Goal: Task Accomplishment & Management: Use online tool/utility

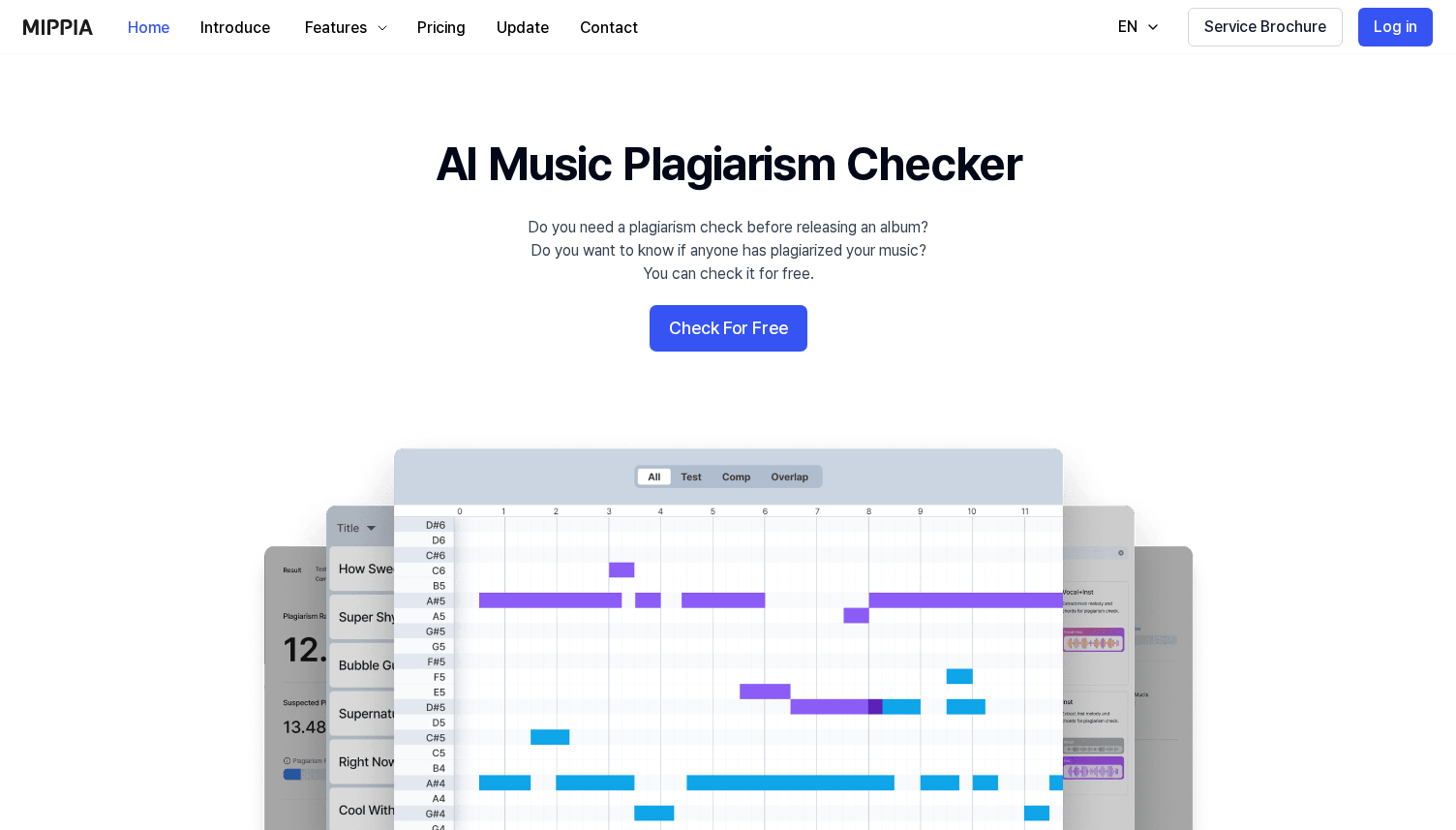
click at [762, 357] on 배너 "AI Music Plagiarism Checker Do you need a plagiarism check before releasing an …" at bounding box center [728, 483] width 1394 height 704
click at [750, 341] on button "Check For Free" at bounding box center [728, 327] width 158 height 46
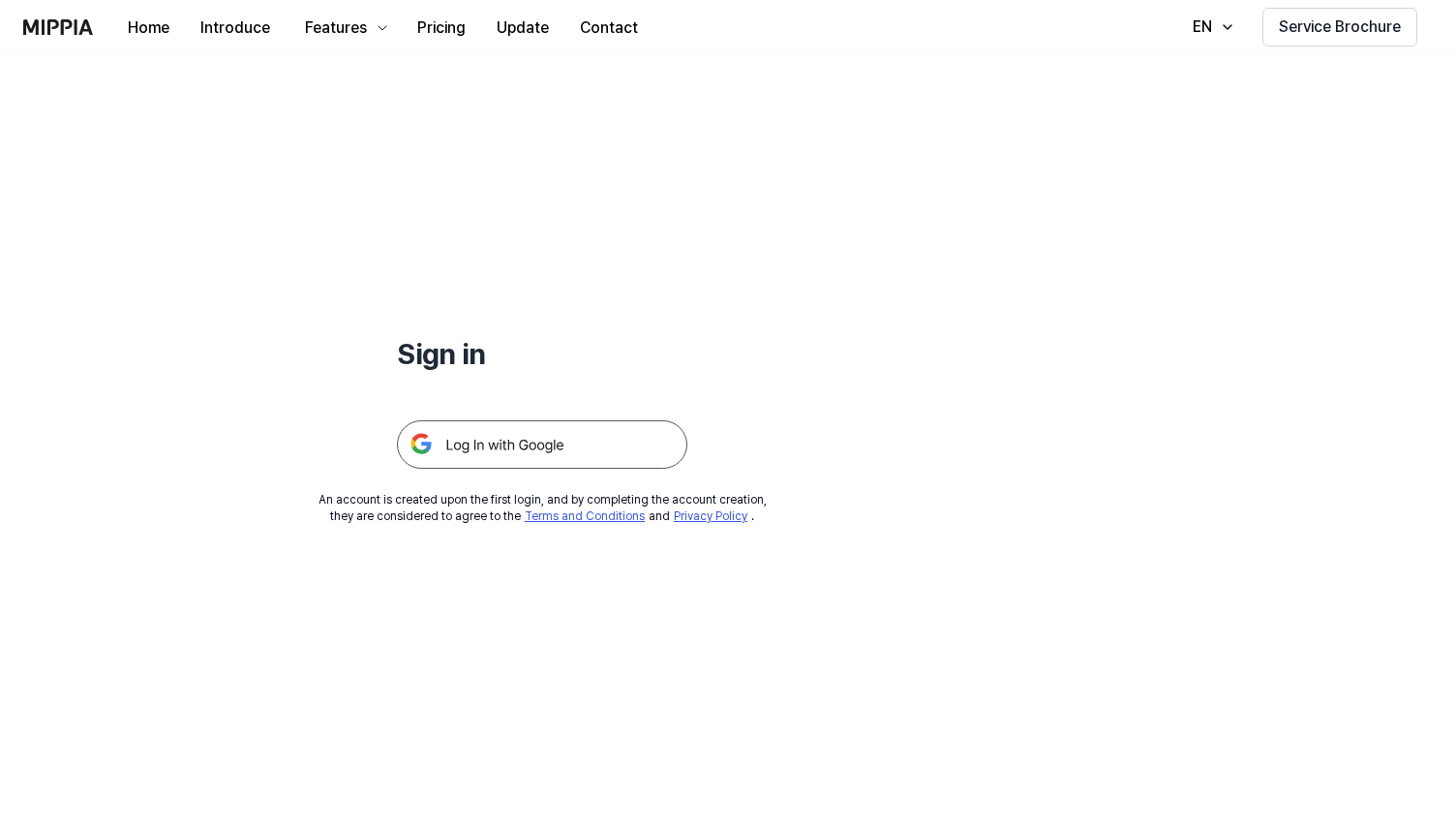
click at [533, 440] on img at bounding box center [542, 444] width 290 height 48
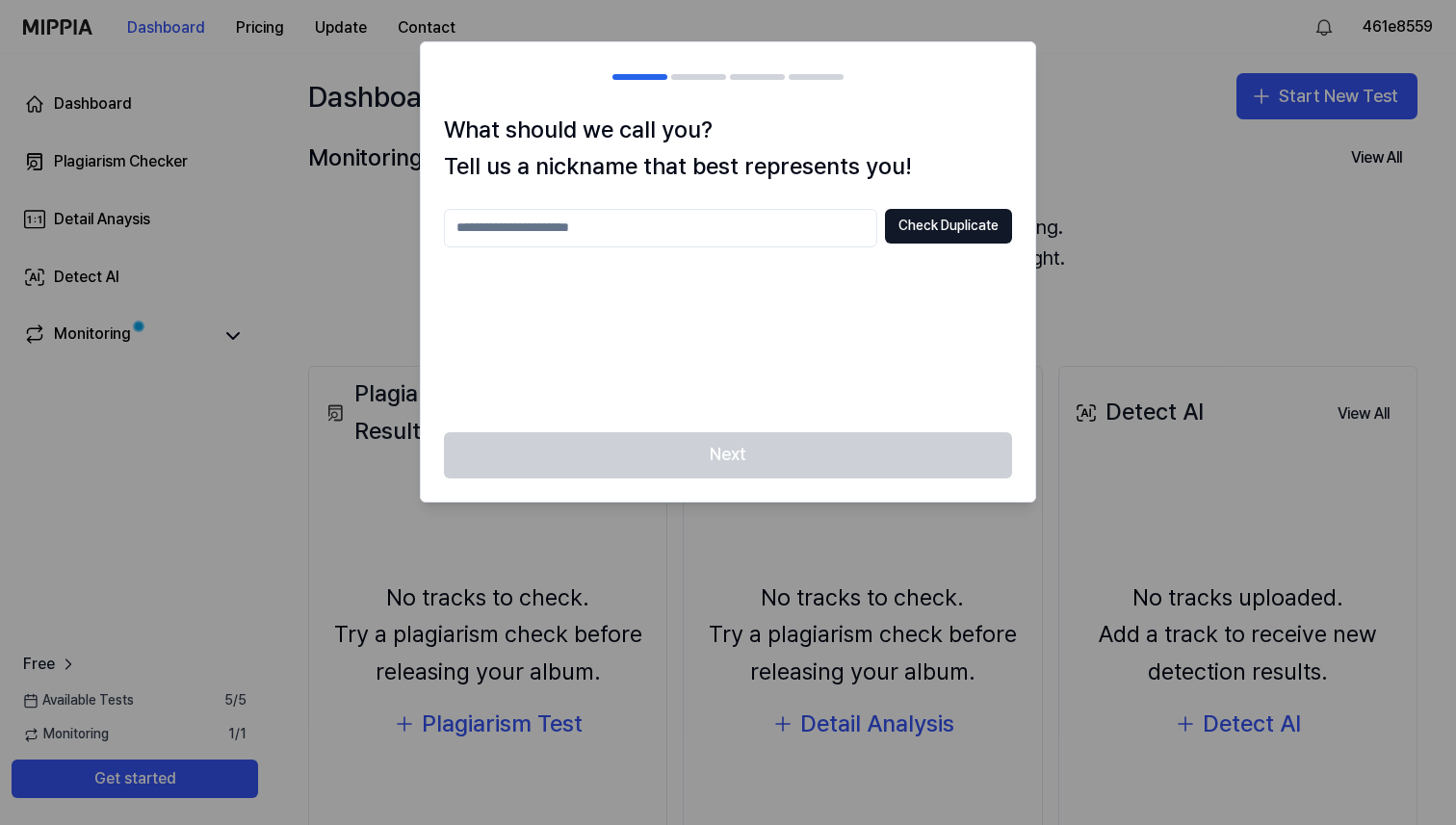
click at [627, 236] on input "text" at bounding box center [660, 228] width 434 height 39
type input "****"
click at [923, 238] on button "Check Duplicate" at bounding box center [948, 226] width 127 height 35
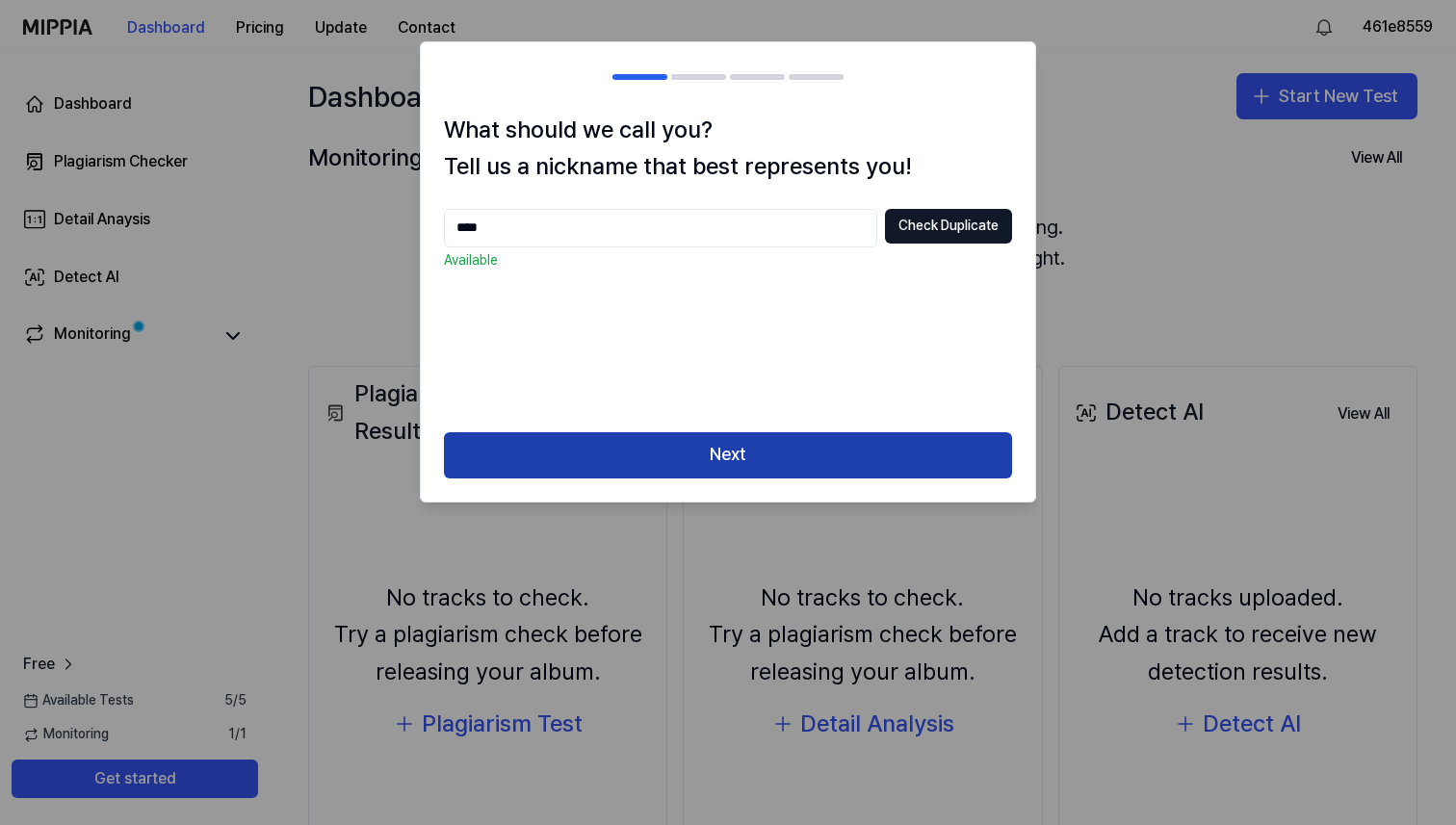
click at [679, 455] on button "Next" at bounding box center [727, 455] width 568 height 46
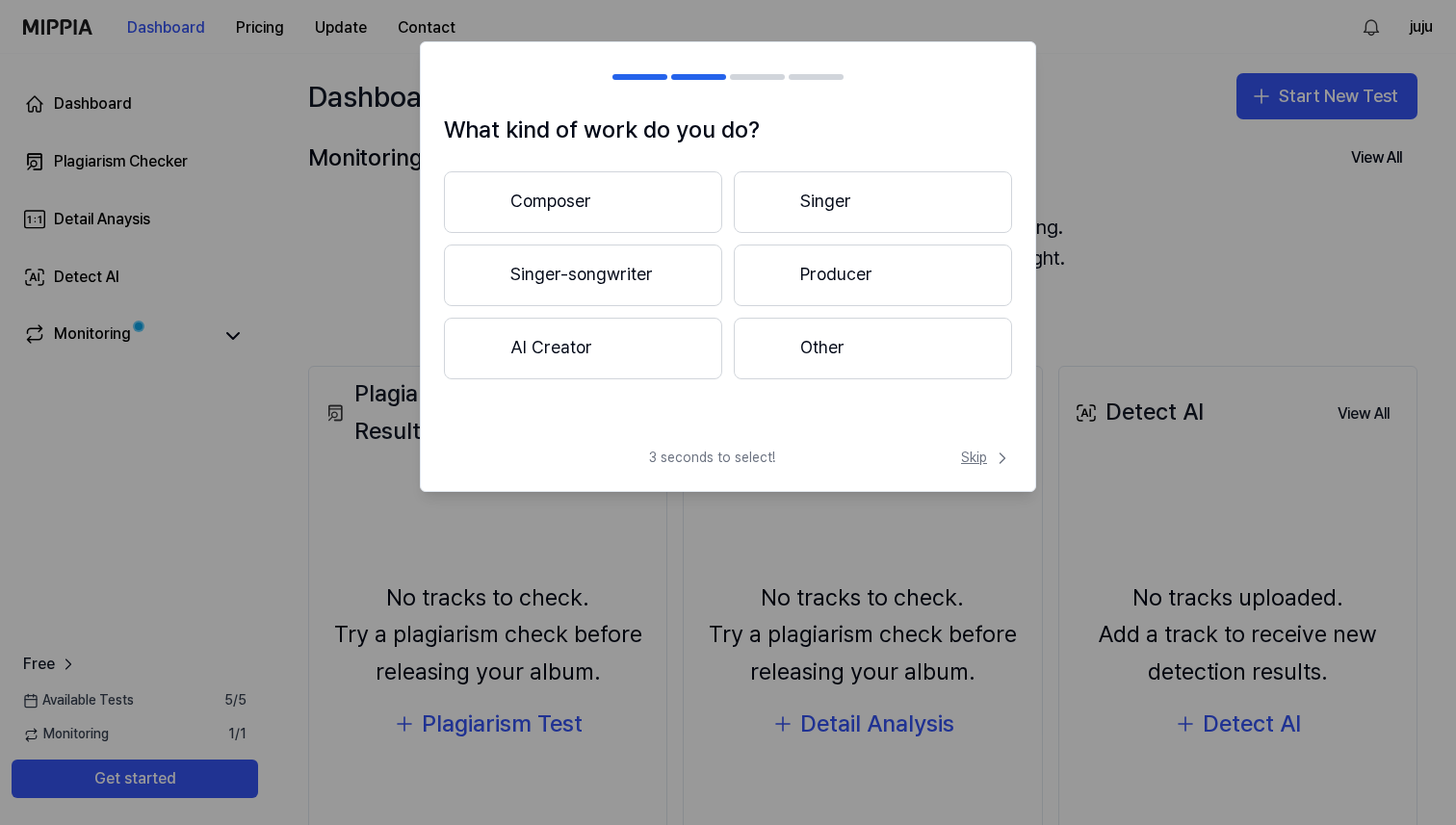
click at [981, 461] on span "Skip" at bounding box center [986, 458] width 51 height 19
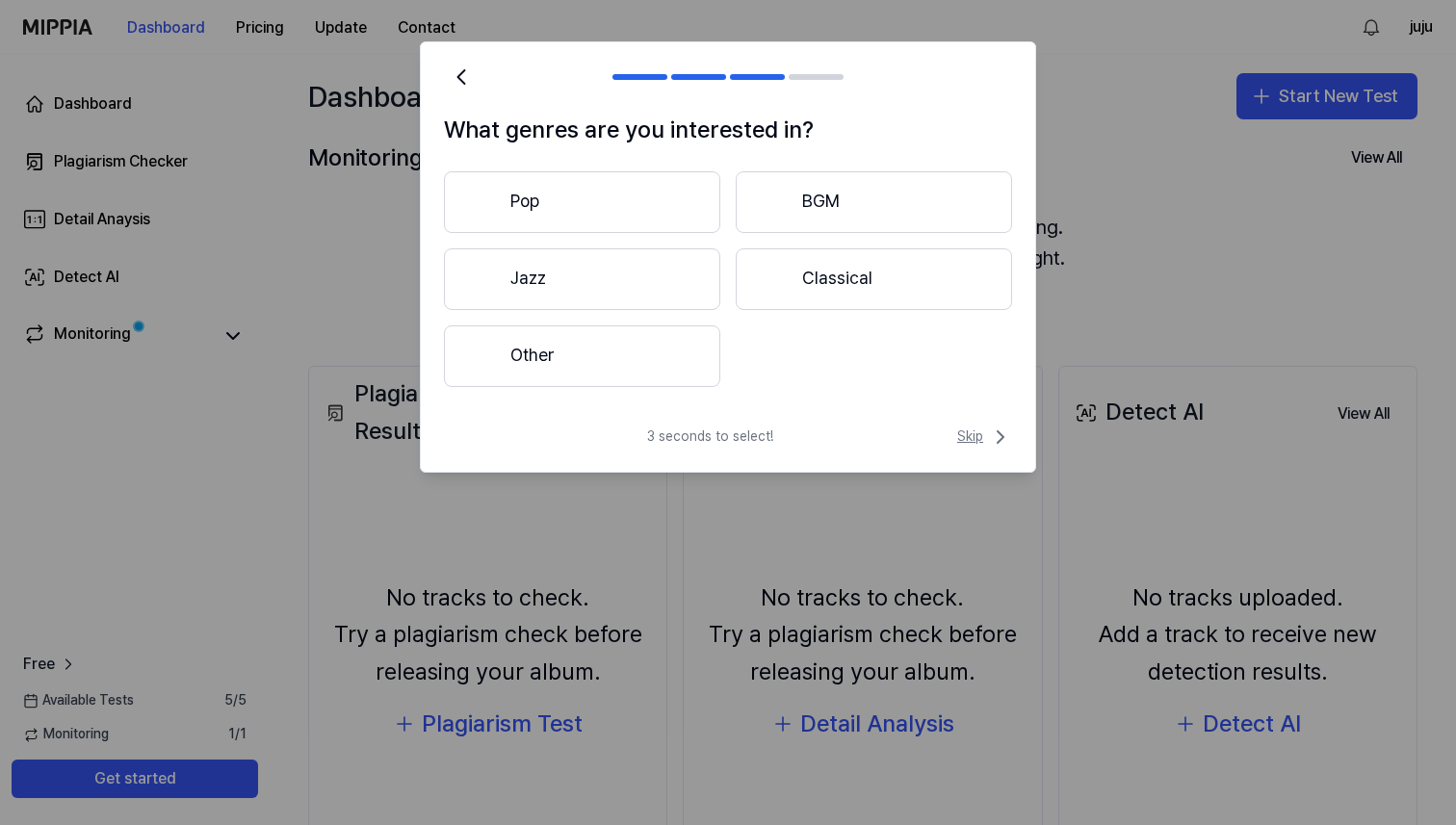
click at [984, 442] on span "Skip" at bounding box center [984, 437] width 55 height 23
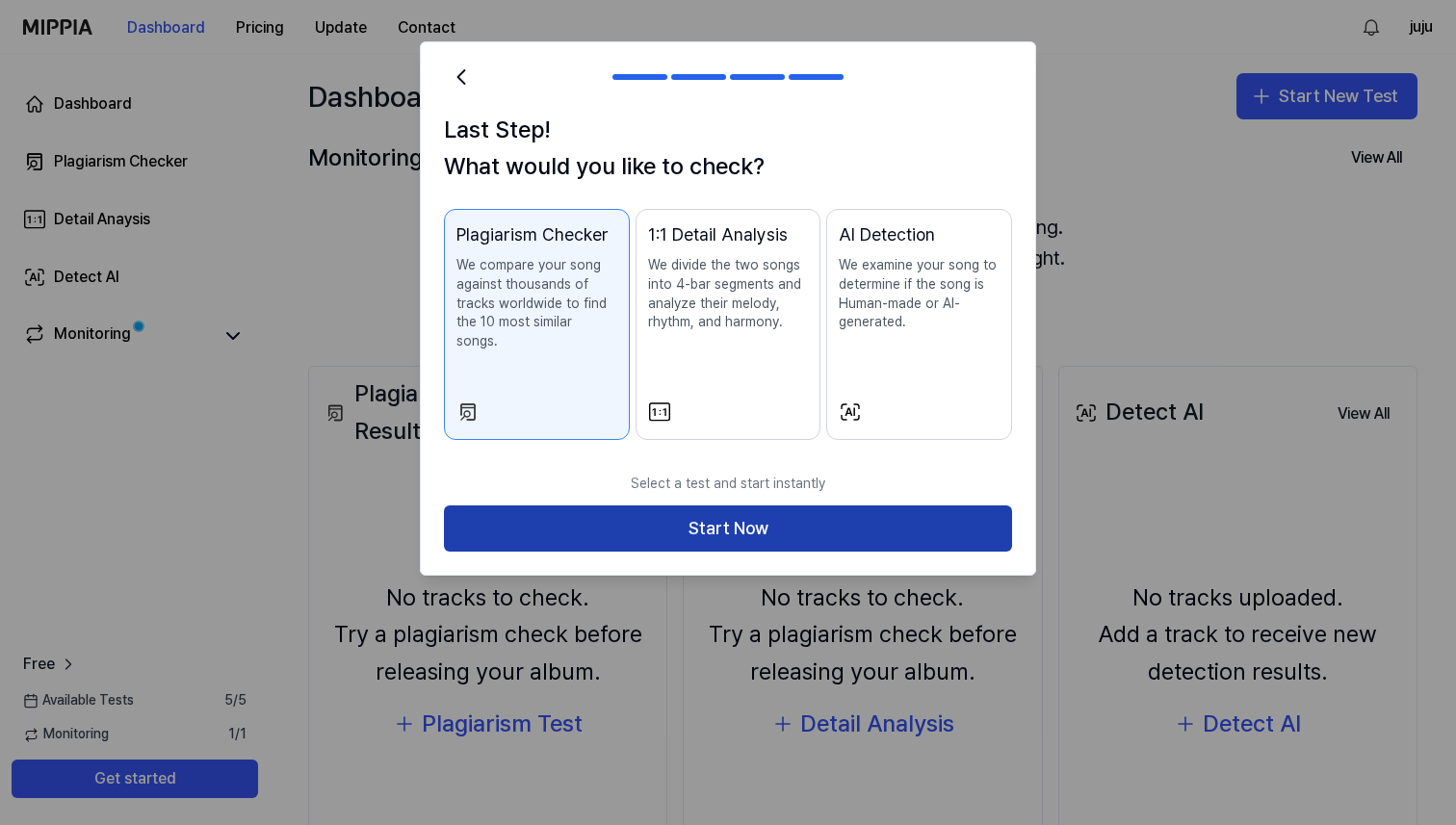
click at [909, 506] on button "Start Now" at bounding box center [727, 528] width 568 height 46
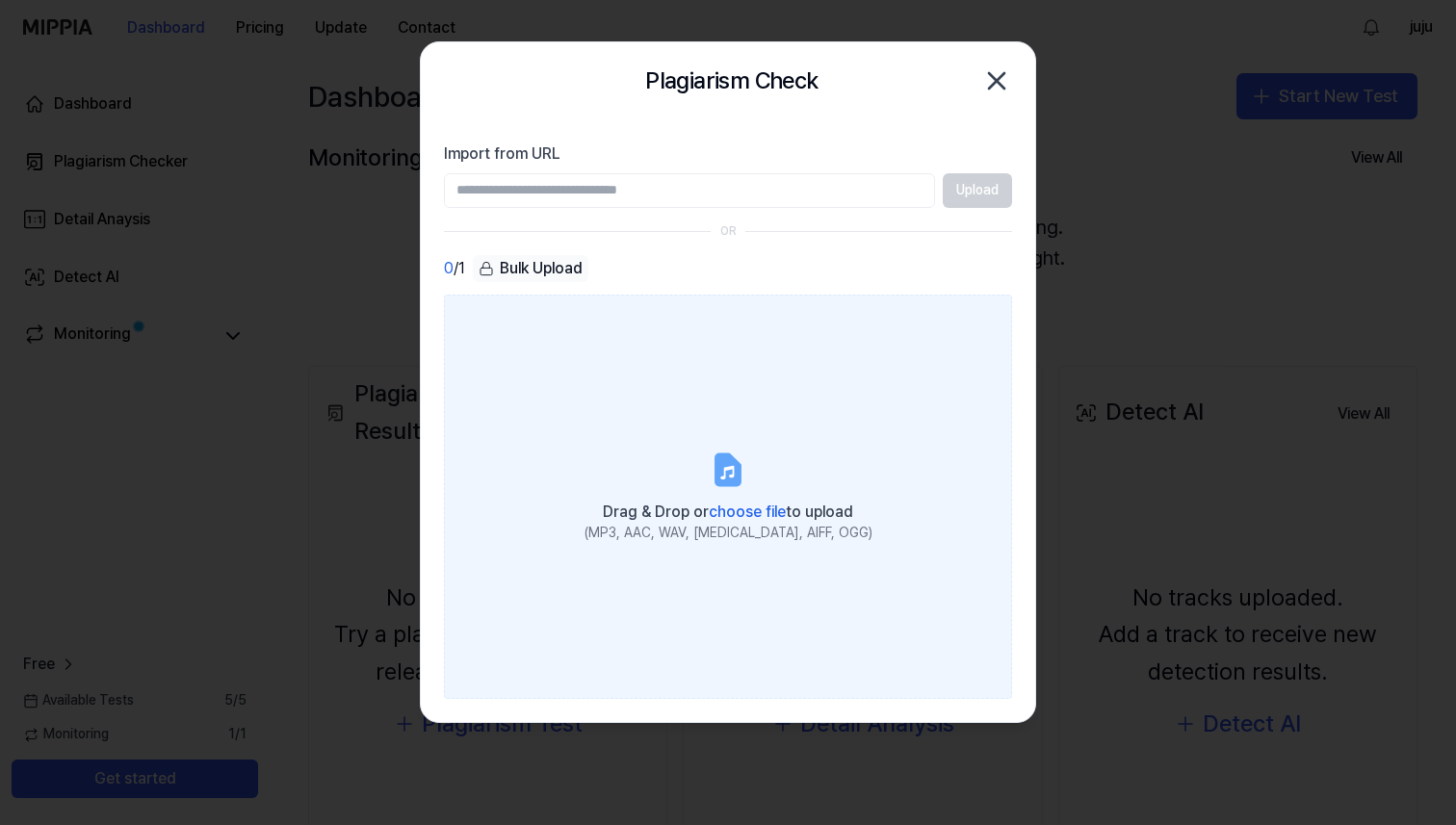
click at [736, 478] on icon at bounding box center [728, 469] width 23 height 30
click at [0, 0] on input "Drag & Drop or choose file to upload (MP3, AAC, WAV, FLAC, AIFF, OGG)" at bounding box center [0, 0] width 0 height 0
click at [646, 403] on label "Drag & Drop or choose file to upload (MP3, AAC, WAV, FLAC, AIFF, OGG)" at bounding box center [727, 496] width 568 height 404
click at [0, 0] on input "Drag & Drop or choose file to upload (MP3, AAC, WAV, FLAC, AIFF, OGG)" at bounding box center [0, 0] width 0 height 0
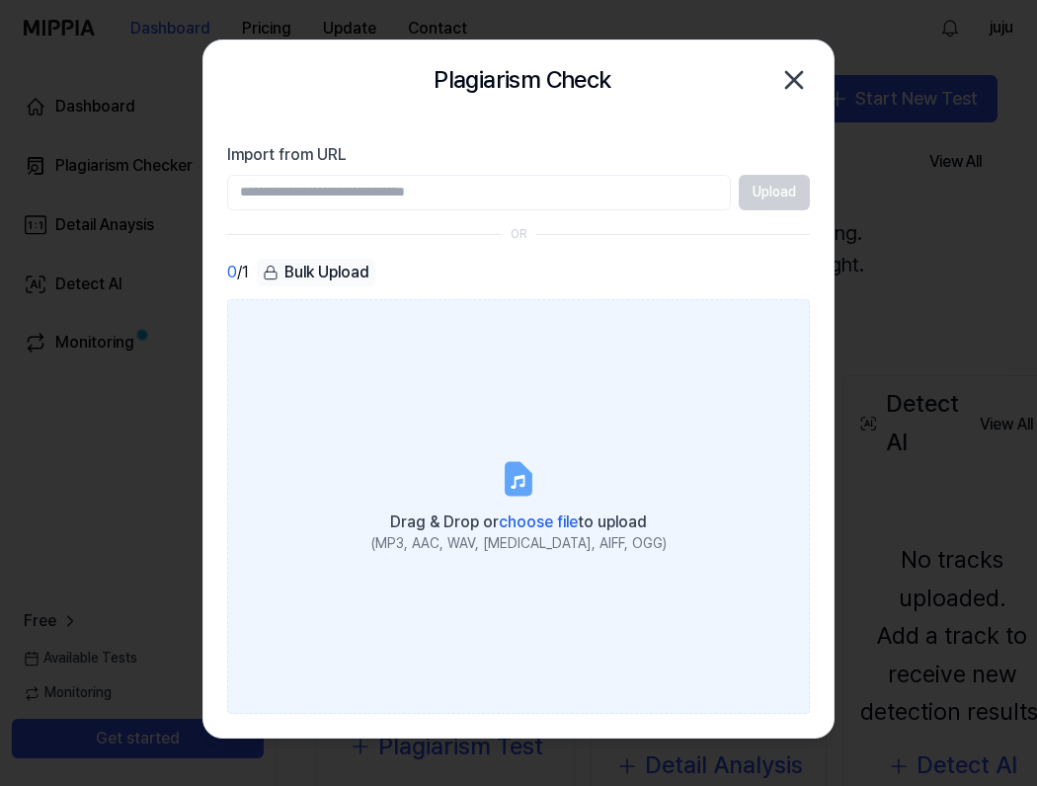
click at [515, 514] on span "choose file" at bounding box center [538, 522] width 79 height 19
click at [0, 0] on input "Drag & Drop or choose file to upload (MP3, AAC, WAV, FLAC, AIFF, OGG)" at bounding box center [0, 0] width 0 height 0
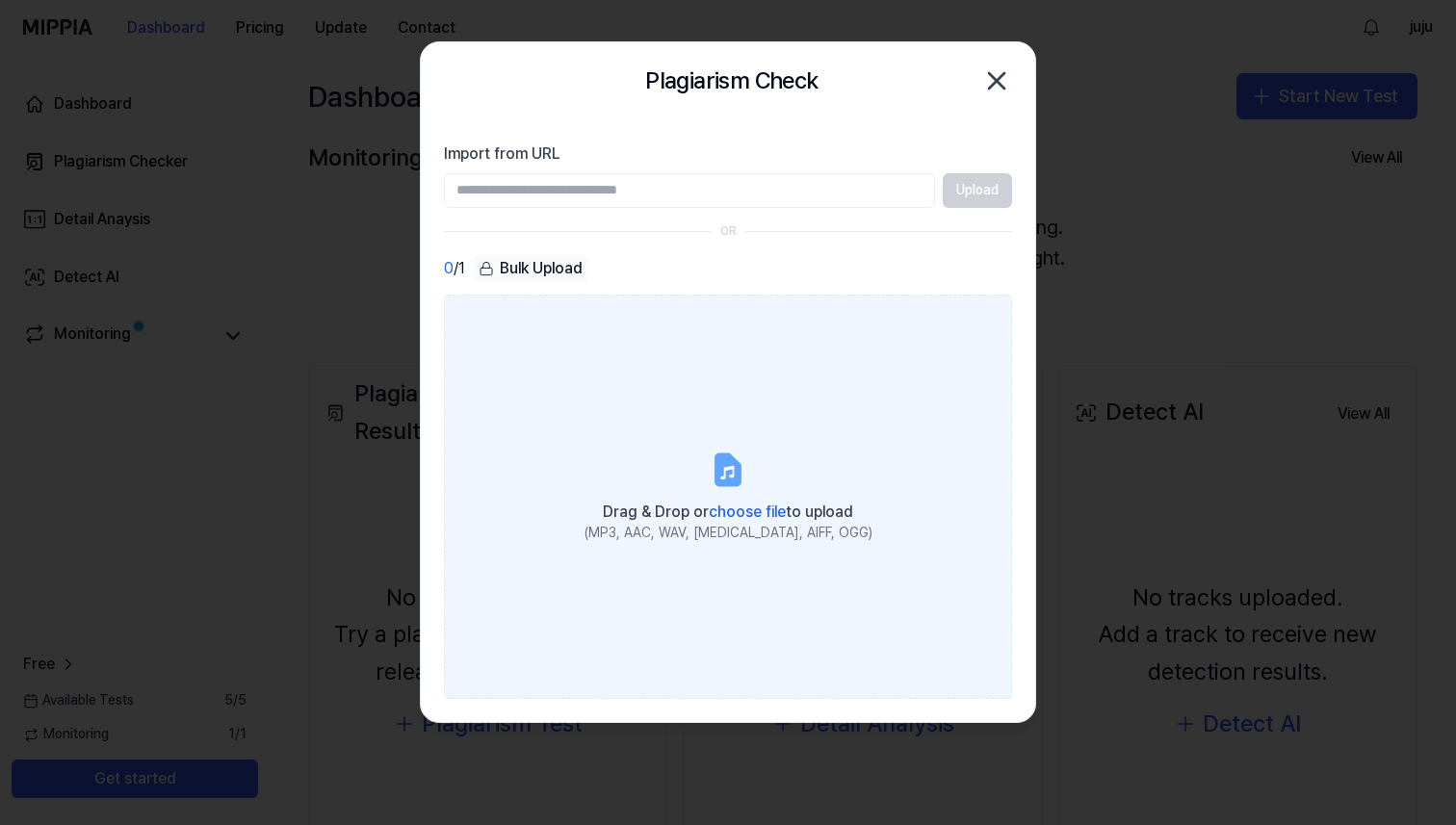
click at [725, 520] on span "choose file" at bounding box center [747, 511] width 77 height 19
click at [0, 0] on input "Drag & Drop or choose file to upload (MP3, AAC, WAV, FLAC, AIFF, OGG)" at bounding box center [0, 0] width 0 height 0
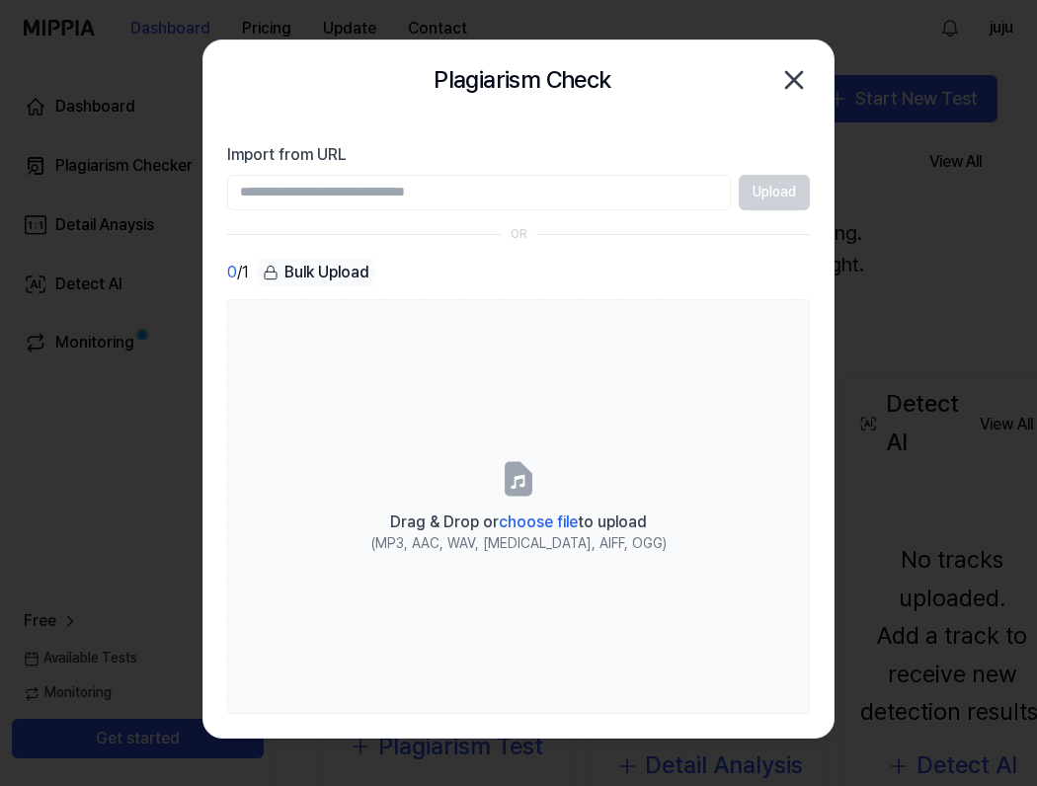
click at [789, 90] on icon "button" at bounding box center [795, 80] width 32 height 32
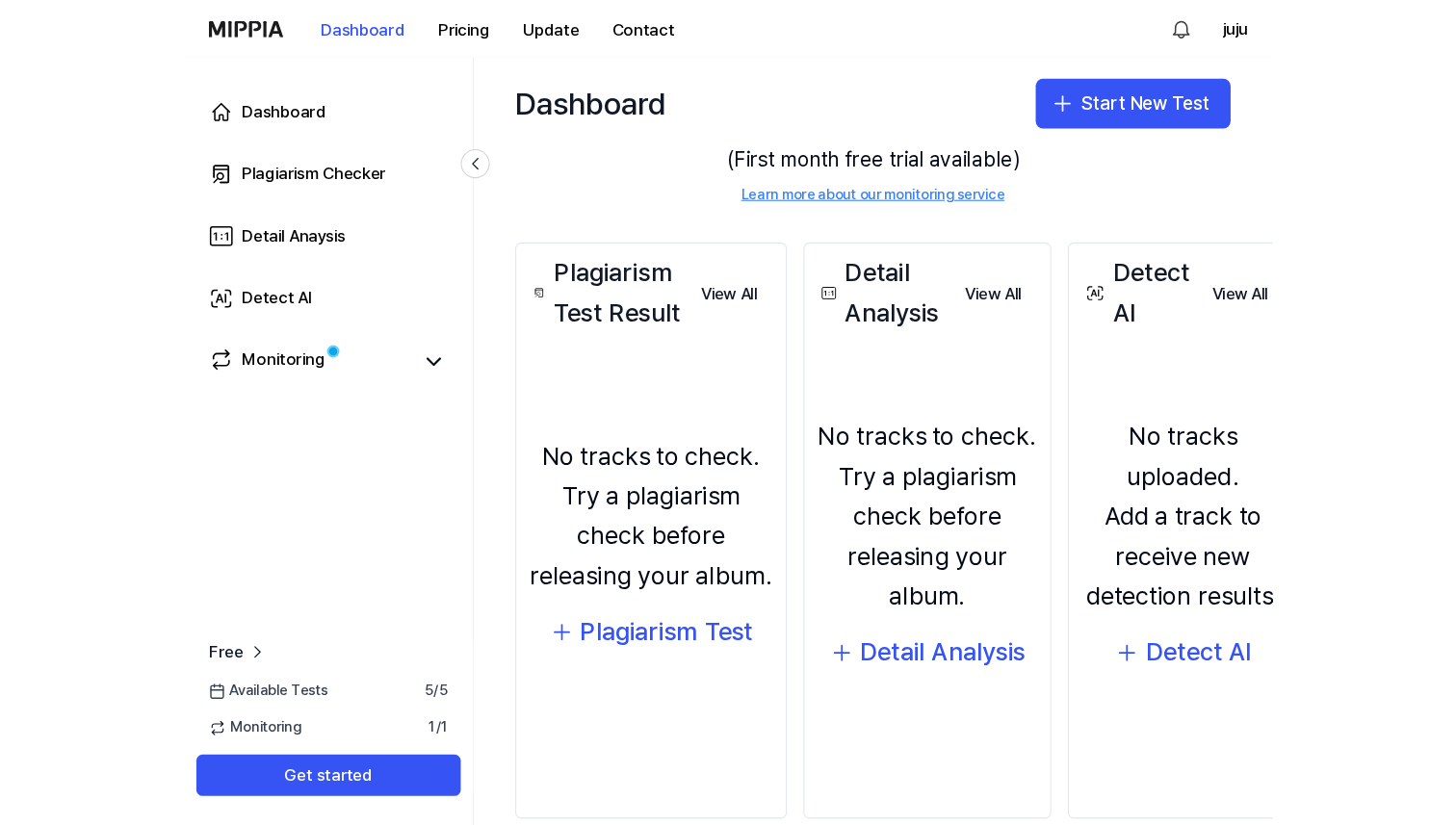
scroll to position [180, 0]
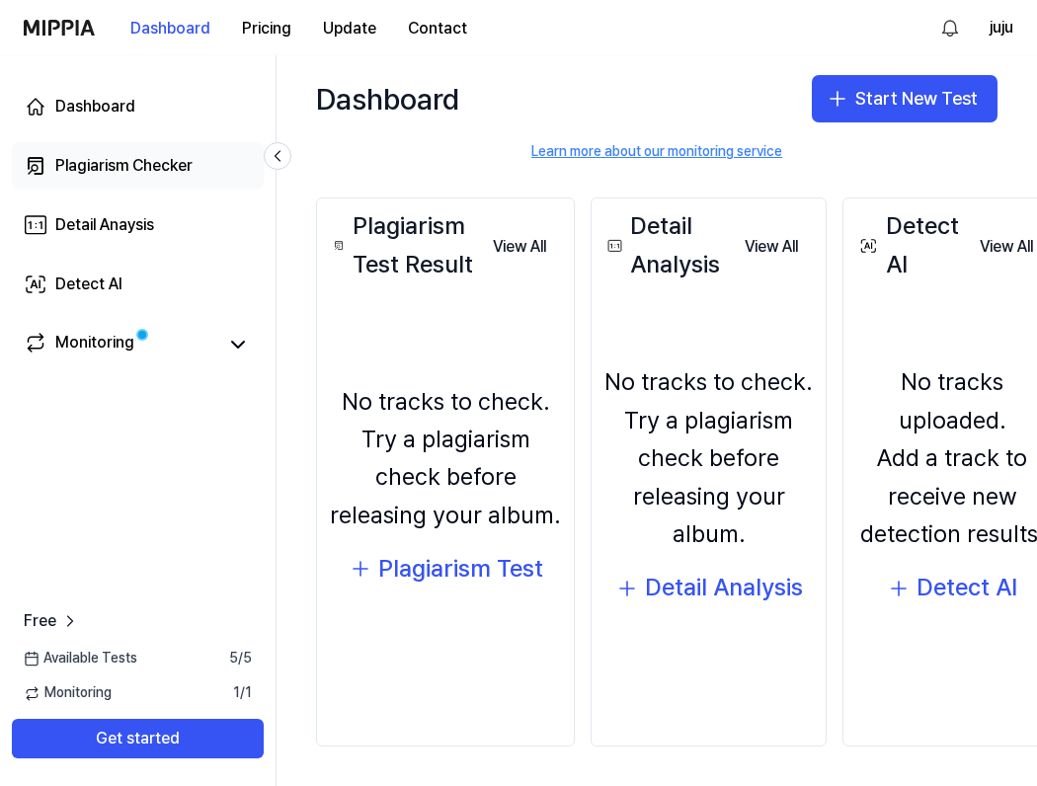
click at [138, 154] on div "Plagiarism Checker" at bounding box center [123, 166] width 137 height 24
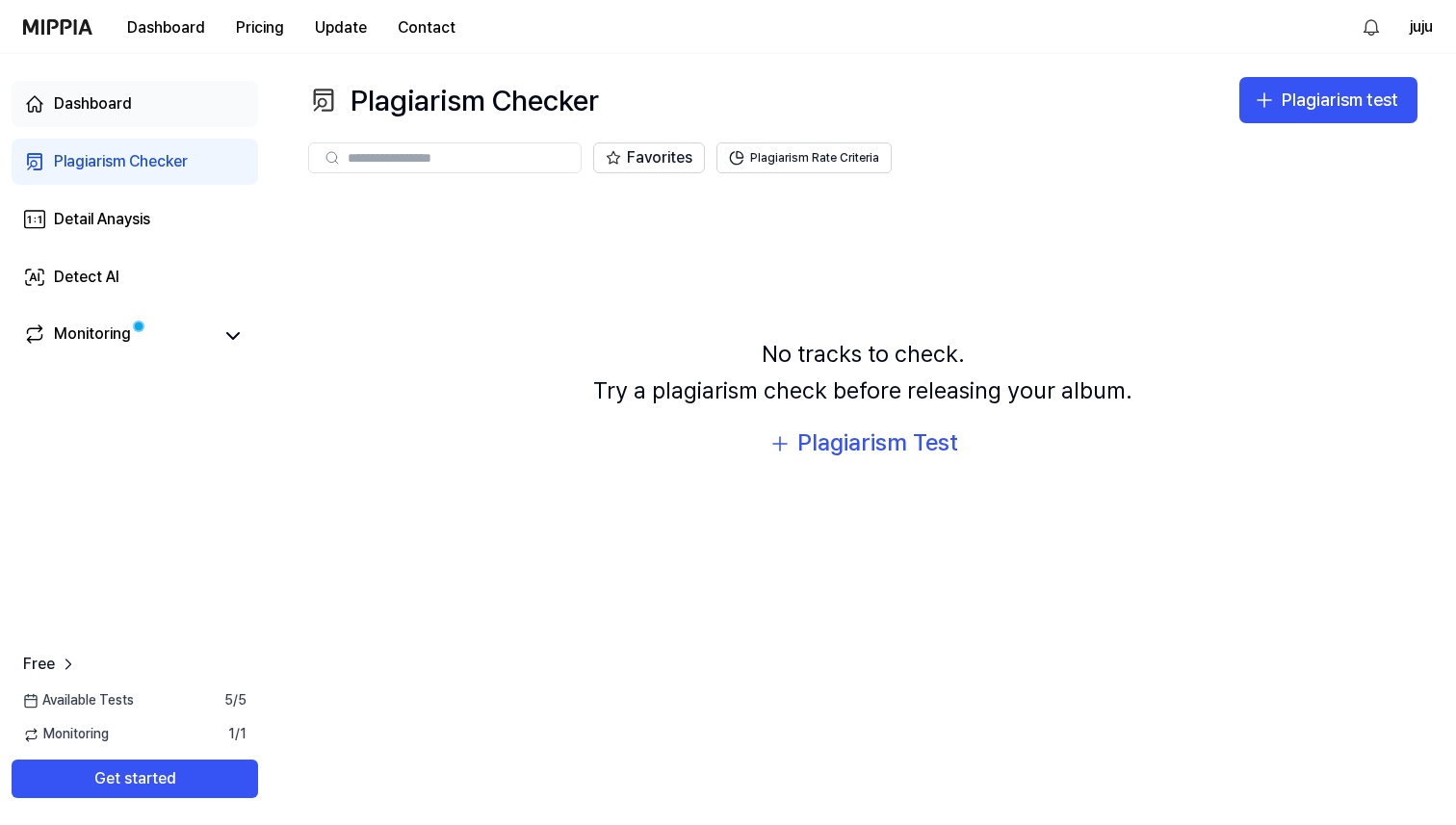
click at [109, 114] on div "Dashboard" at bounding box center [93, 104] width 78 height 23
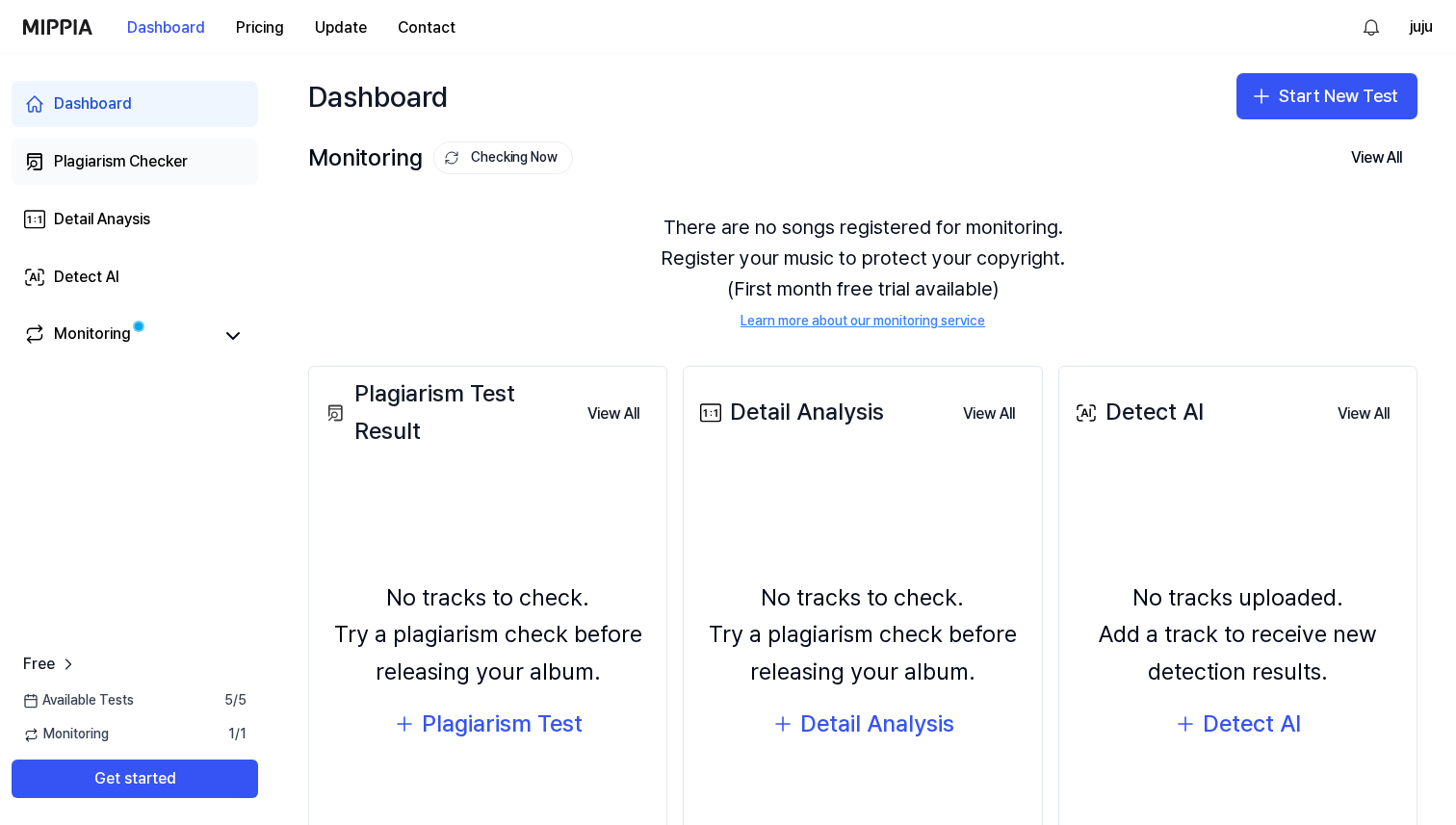
click at [145, 166] on div "Plagiarism Checker" at bounding box center [120, 162] width 134 height 23
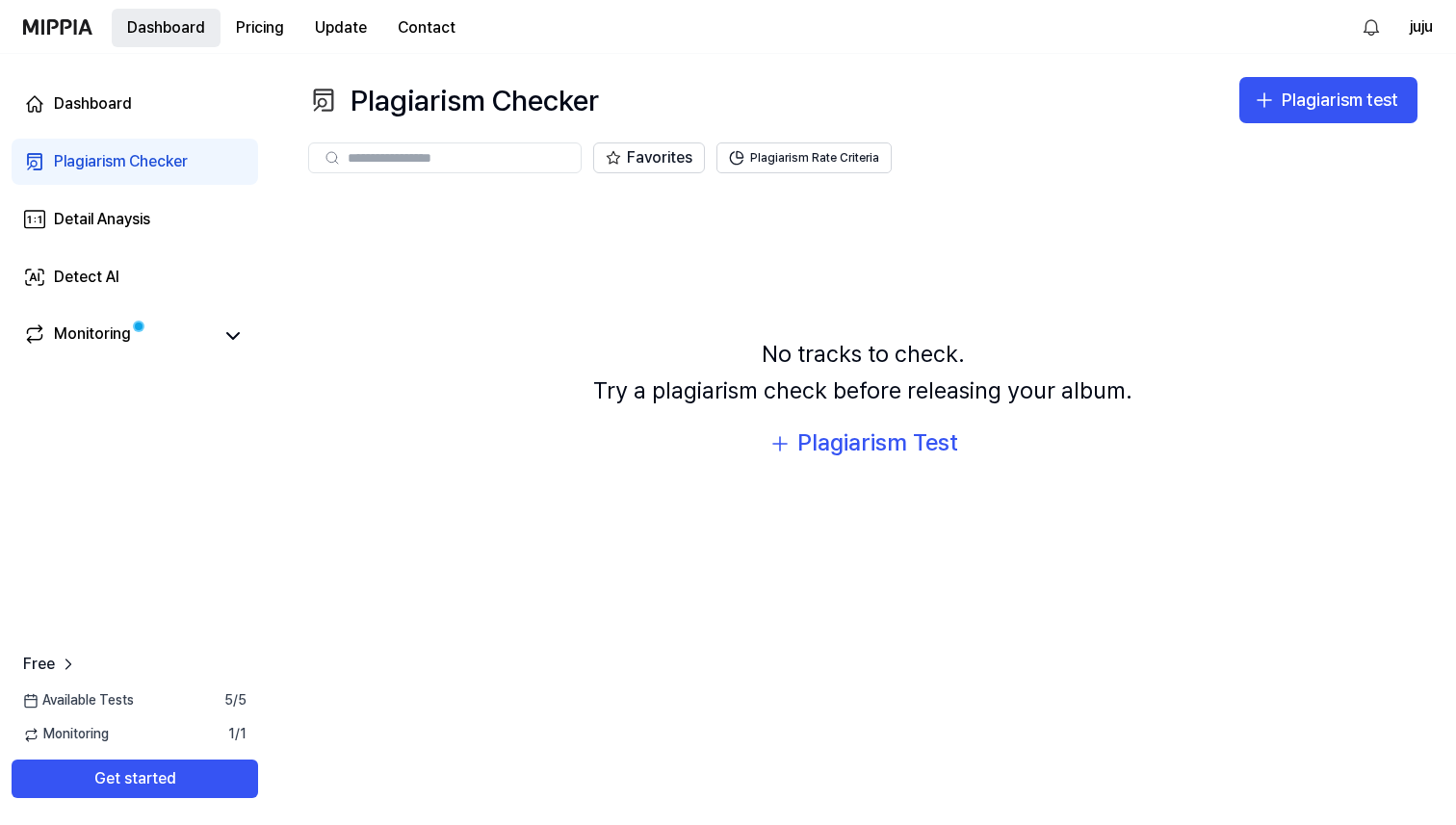
click at [172, 35] on button "Dashboard" at bounding box center [167, 28] width 109 height 39
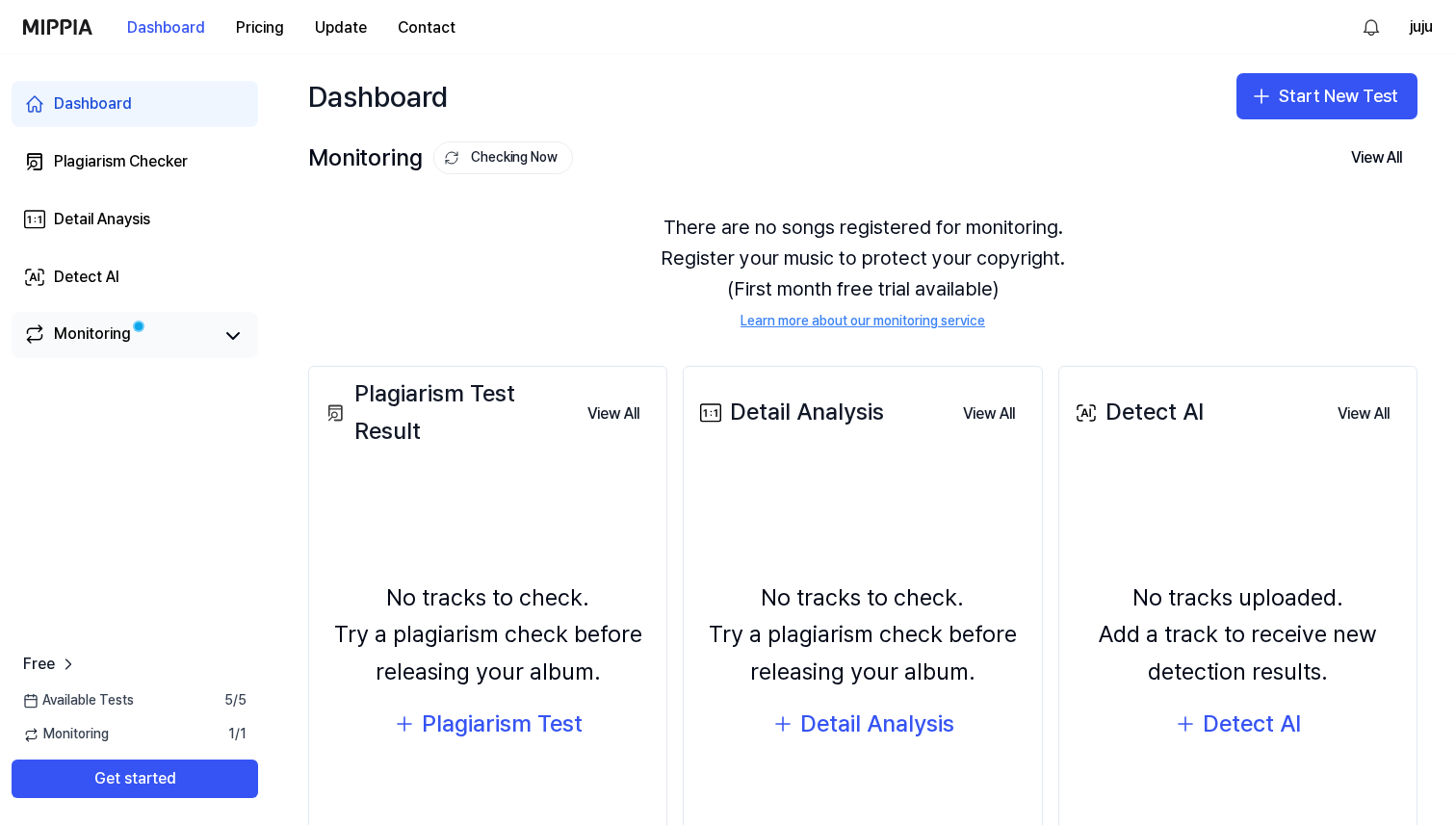
click at [153, 345] on link "Monitoring" at bounding box center [118, 336] width 189 height 27
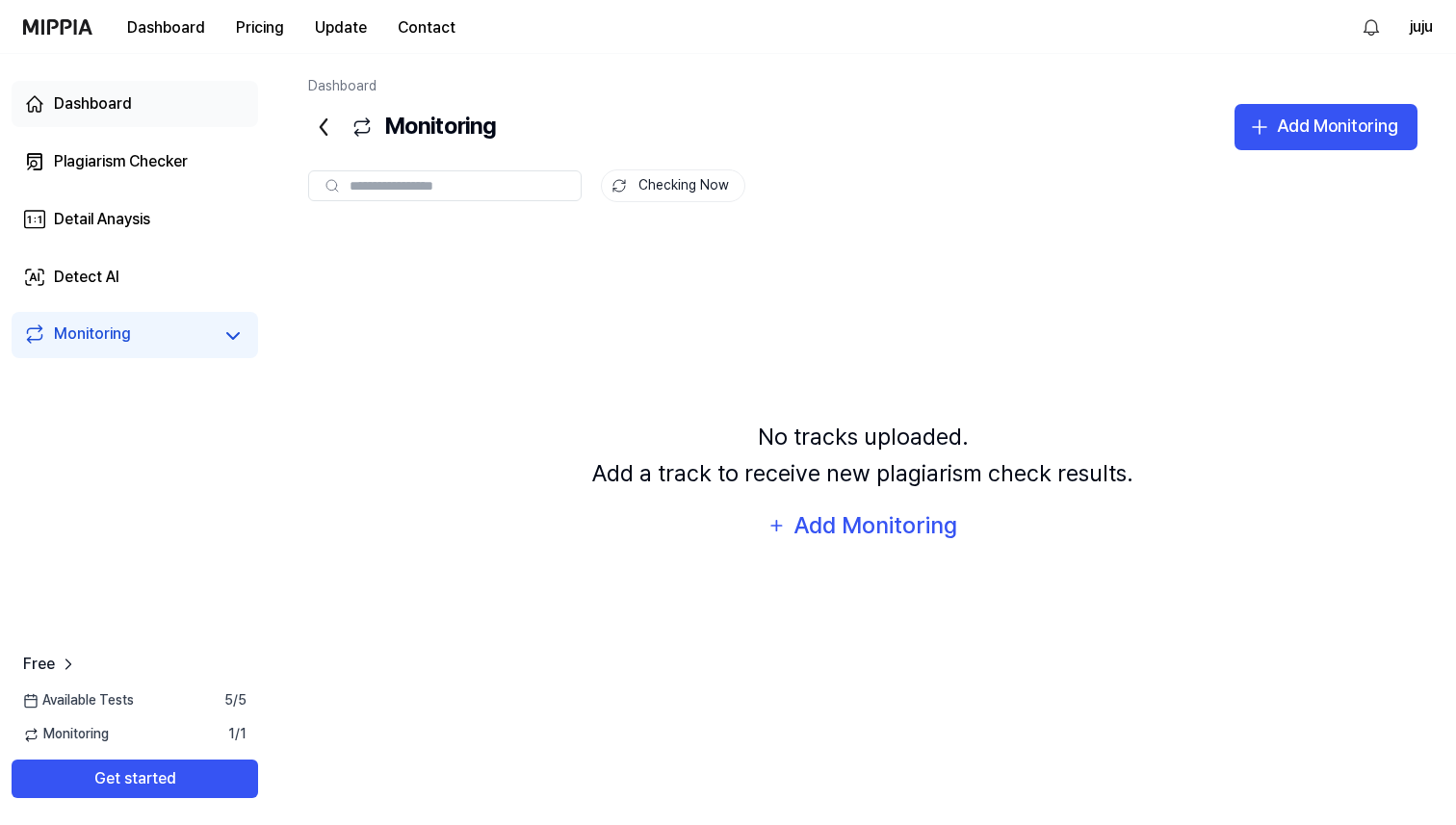
click at [127, 112] on div "Dashboard" at bounding box center [93, 104] width 78 height 23
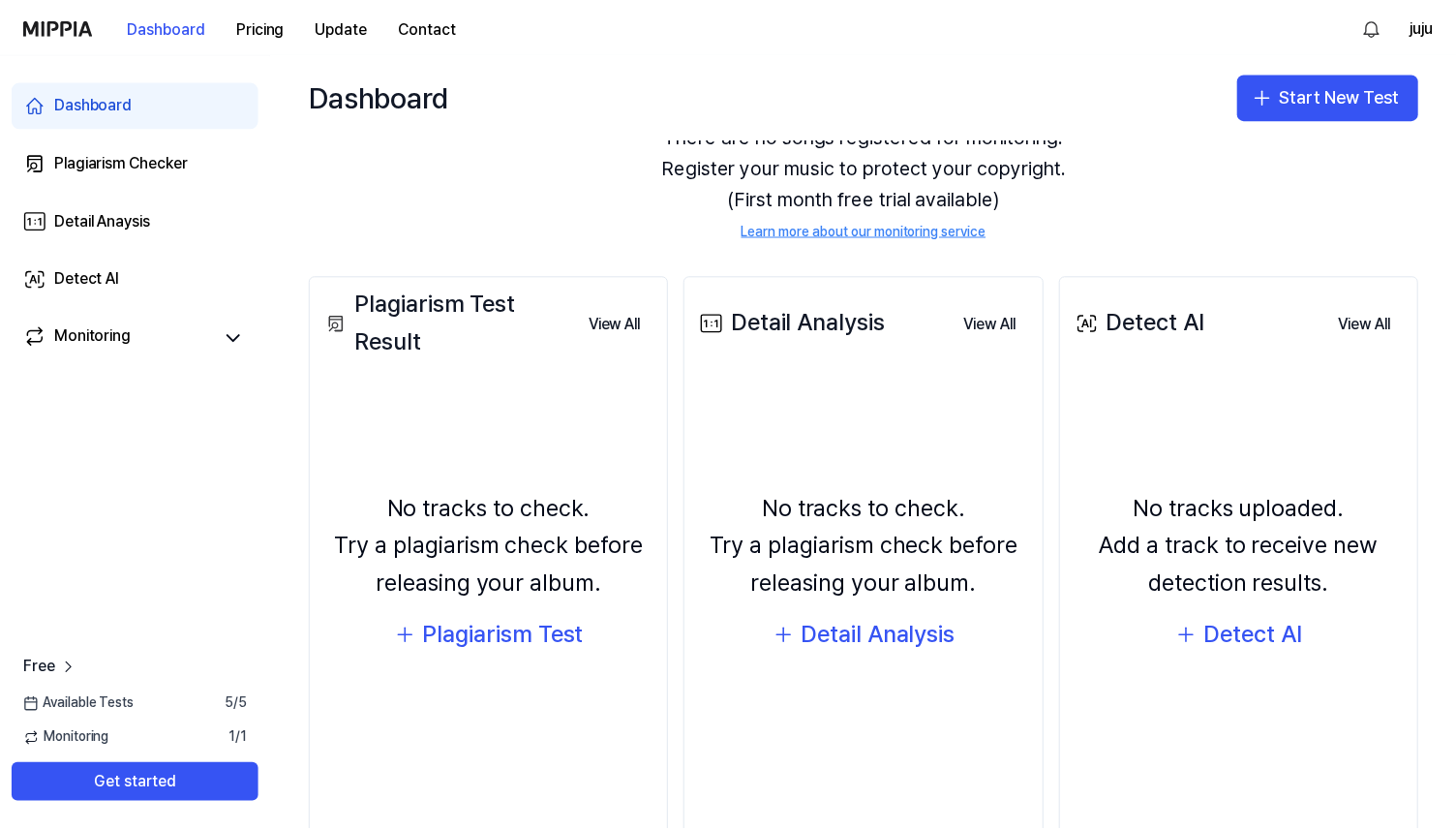
scroll to position [144, 0]
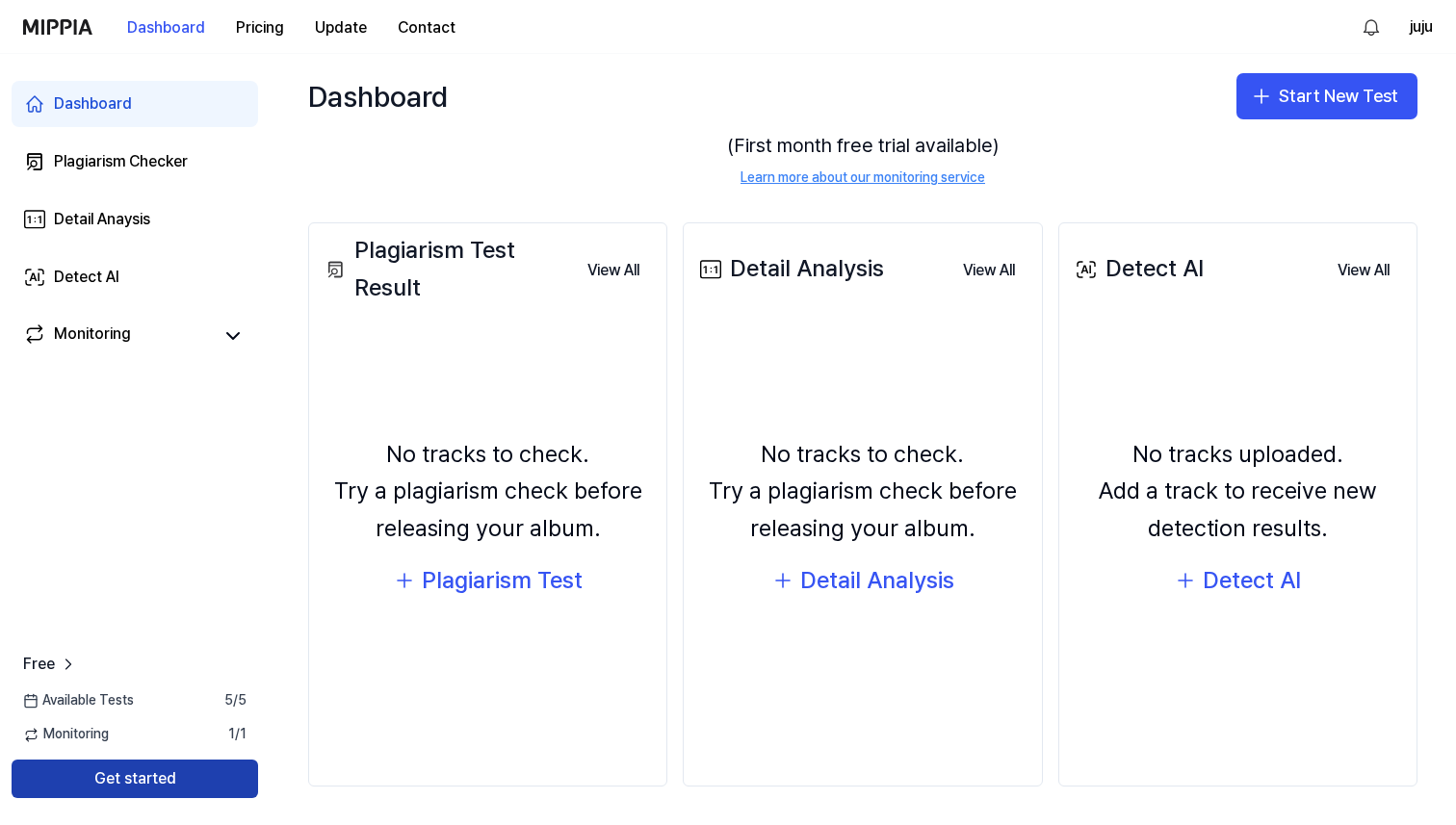
click at [186, 763] on button "Get started" at bounding box center [134, 779] width 247 height 39
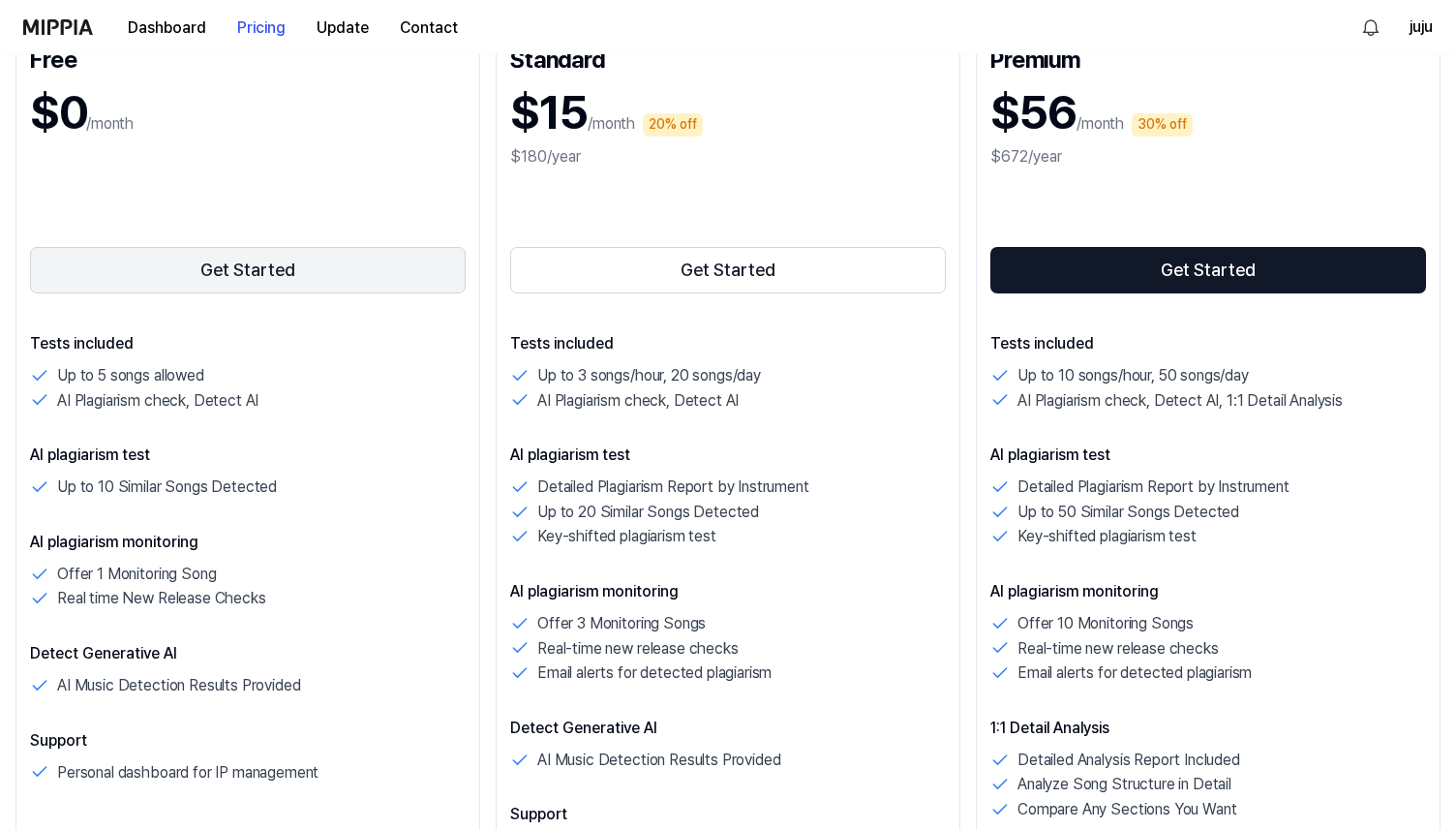
scroll to position [324, 0]
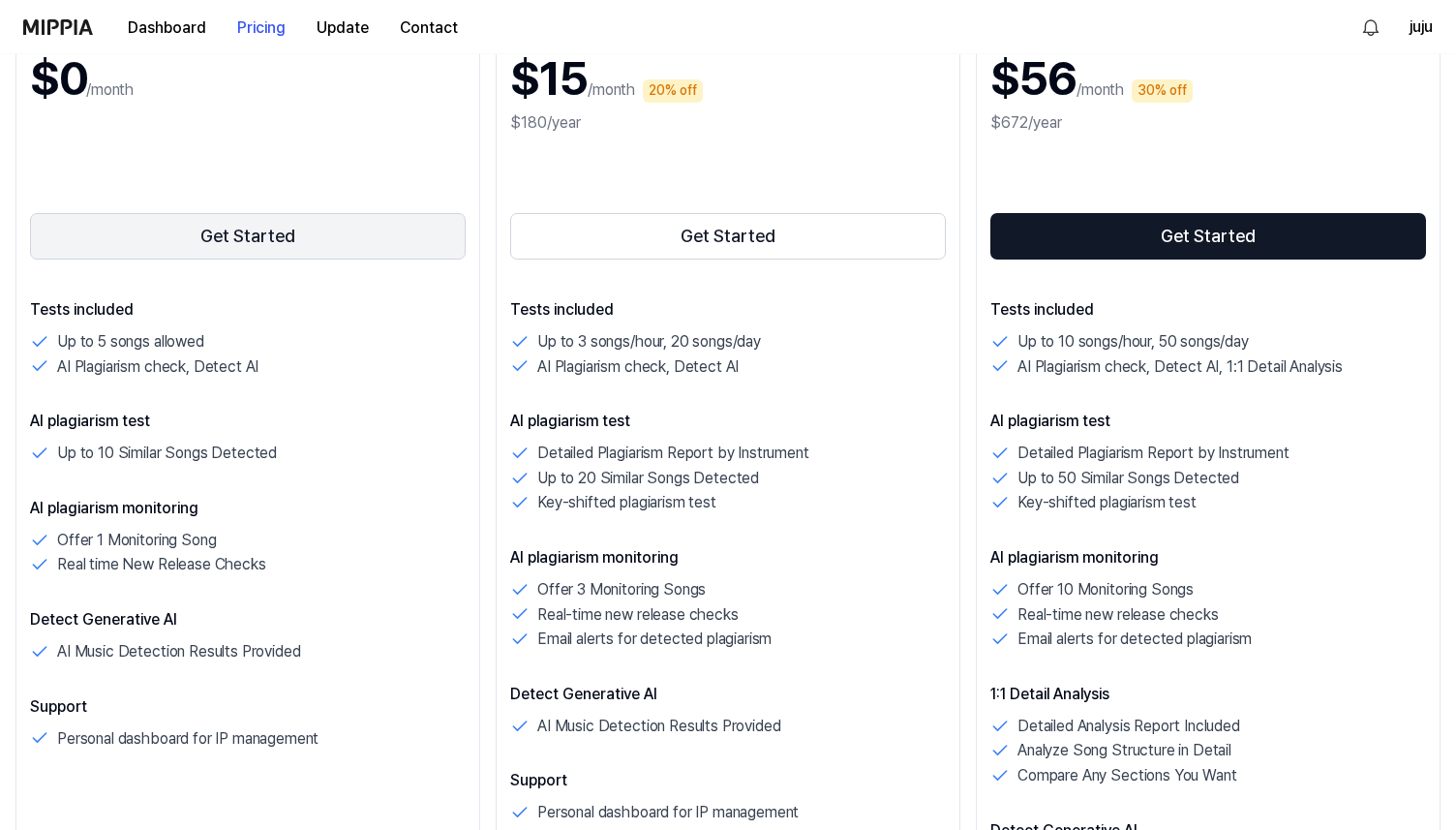
click at [239, 239] on button "Get Started" at bounding box center [248, 235] width 436 height 46
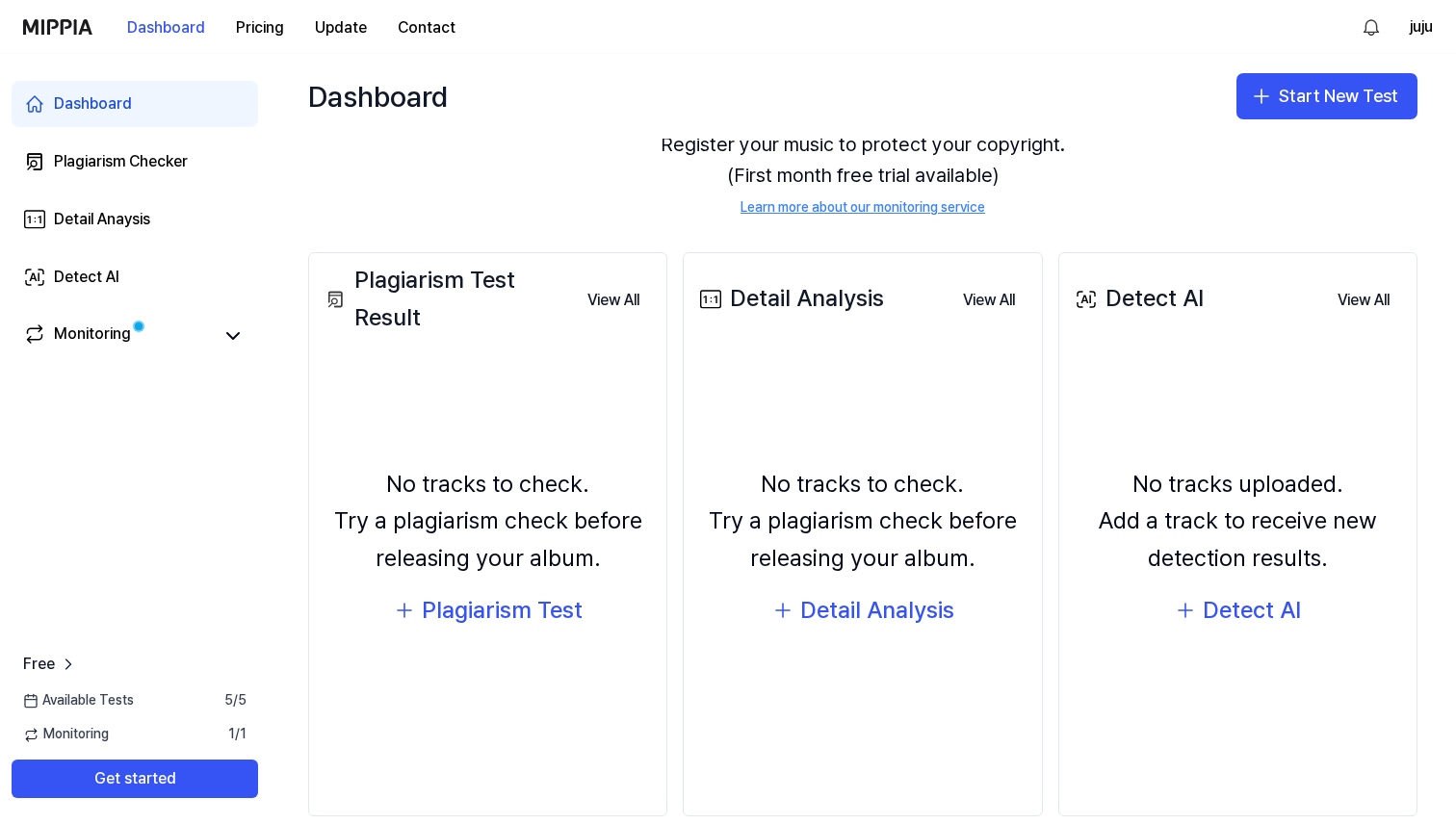
scroll to position [143, 0]
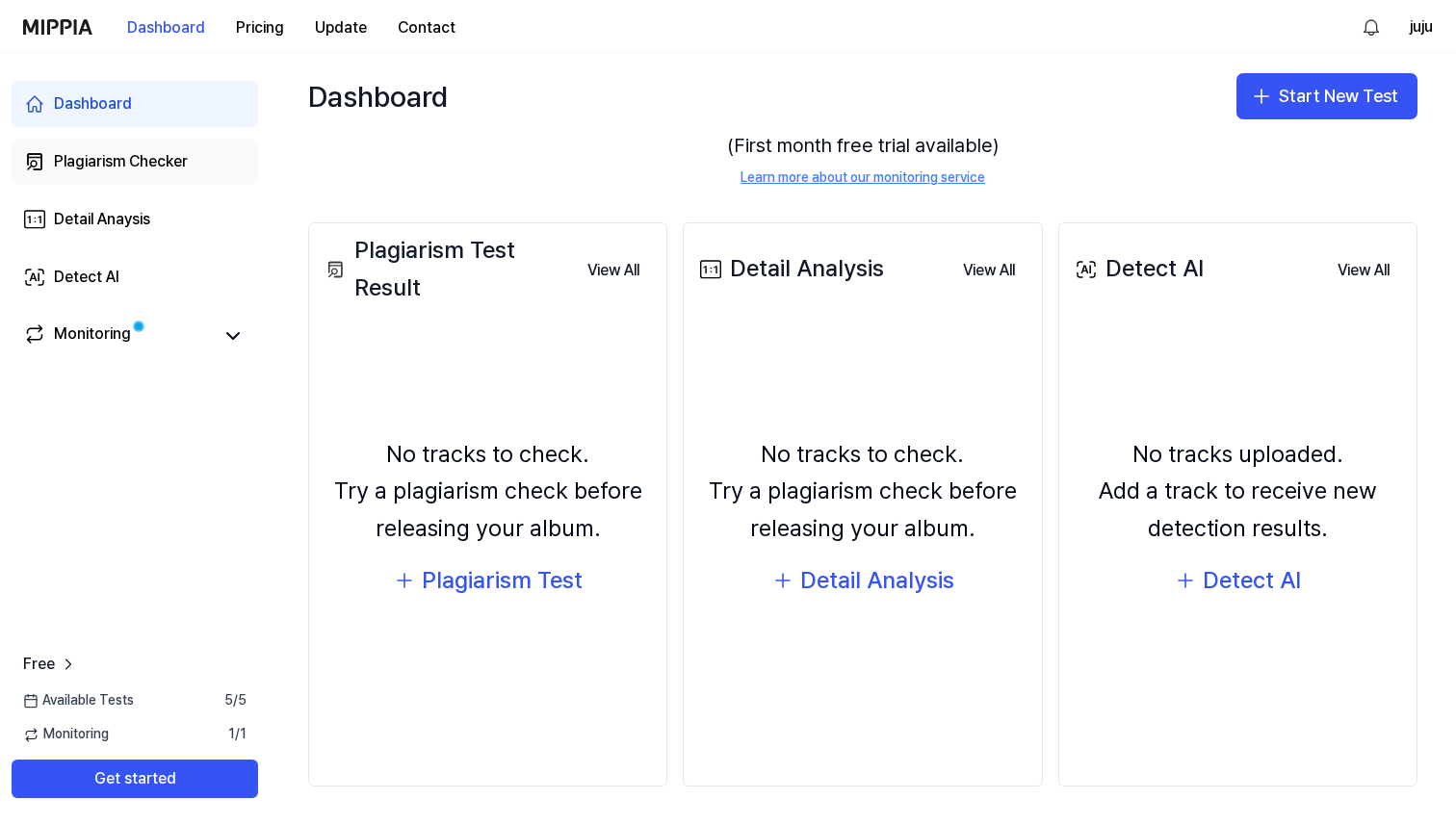
click at [132, 150] on div "Plagiarism Checker" at bounding box center [120, 162] width 134 height 23
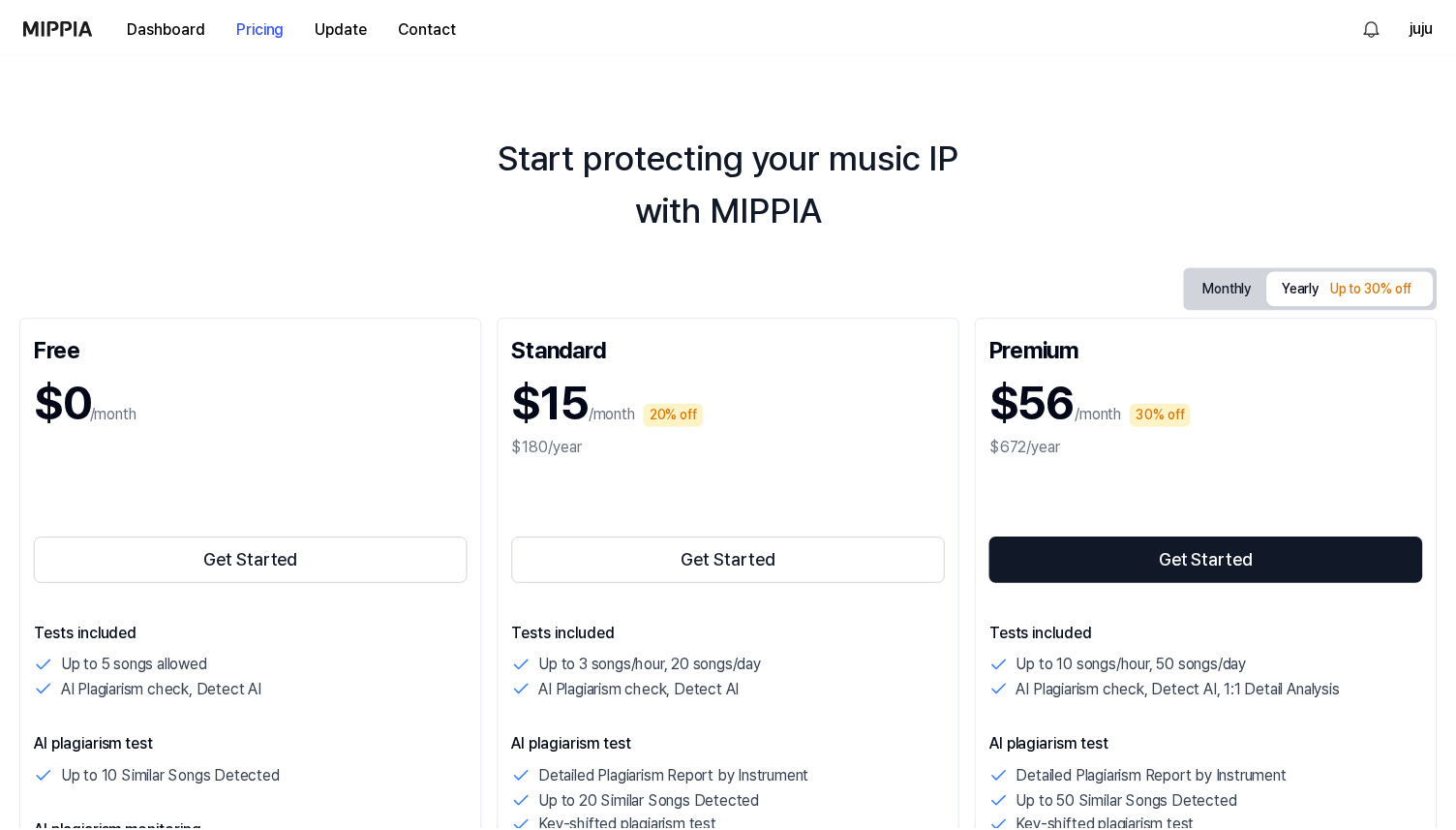
scroll to position [324, 0]
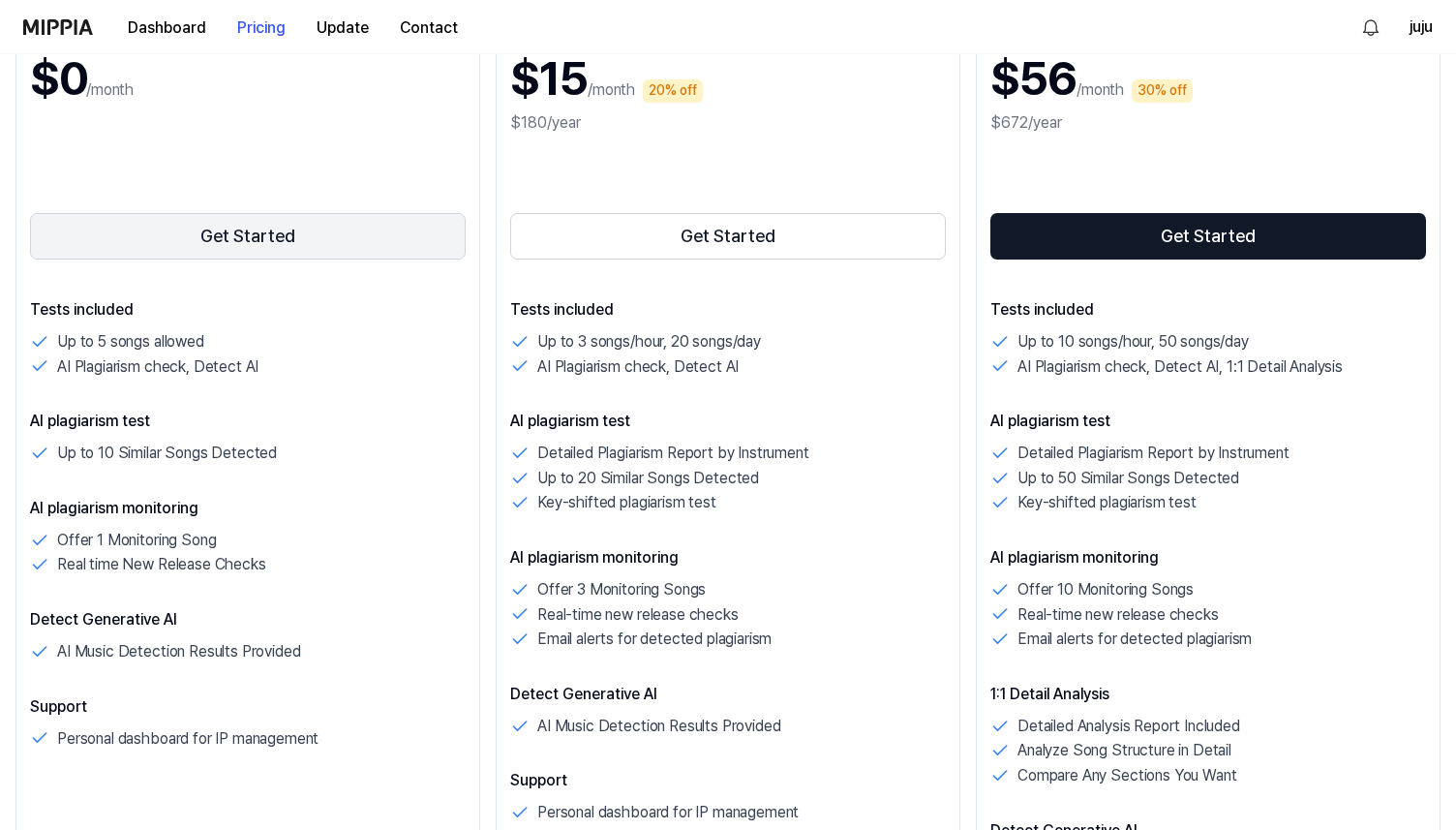
click at [241, 248] on button "Get Started" at bounding box center [248, 235] width 436 height 46
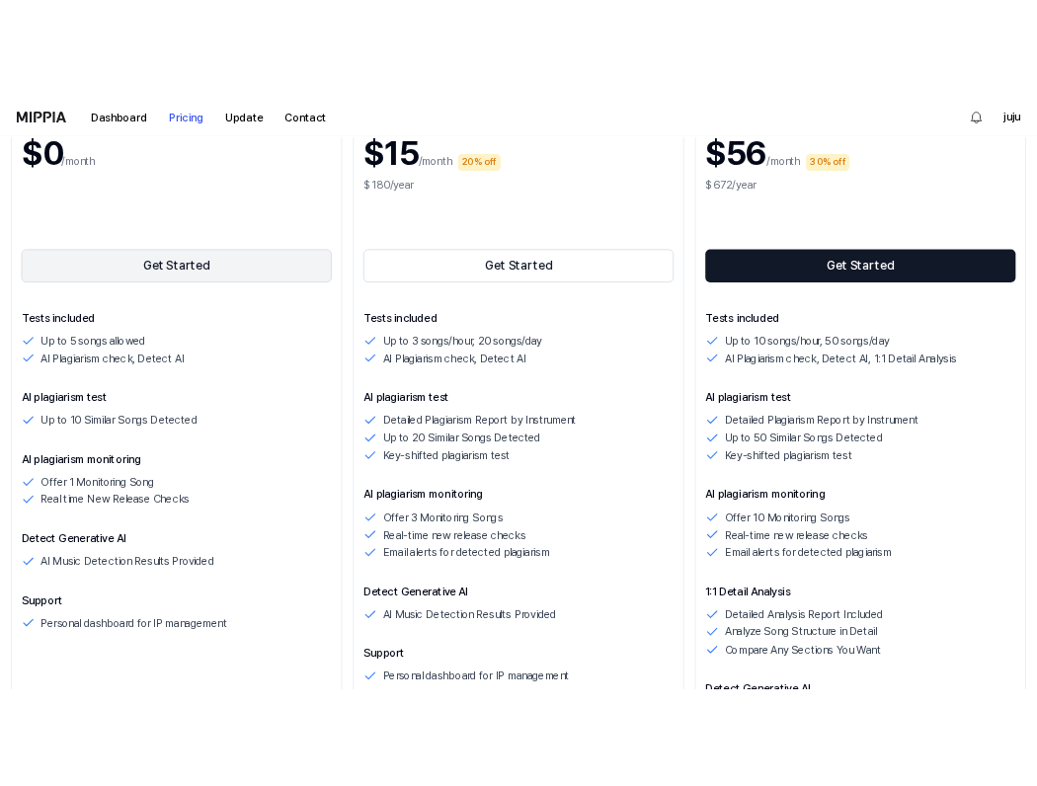
scroll to position [0, 0]
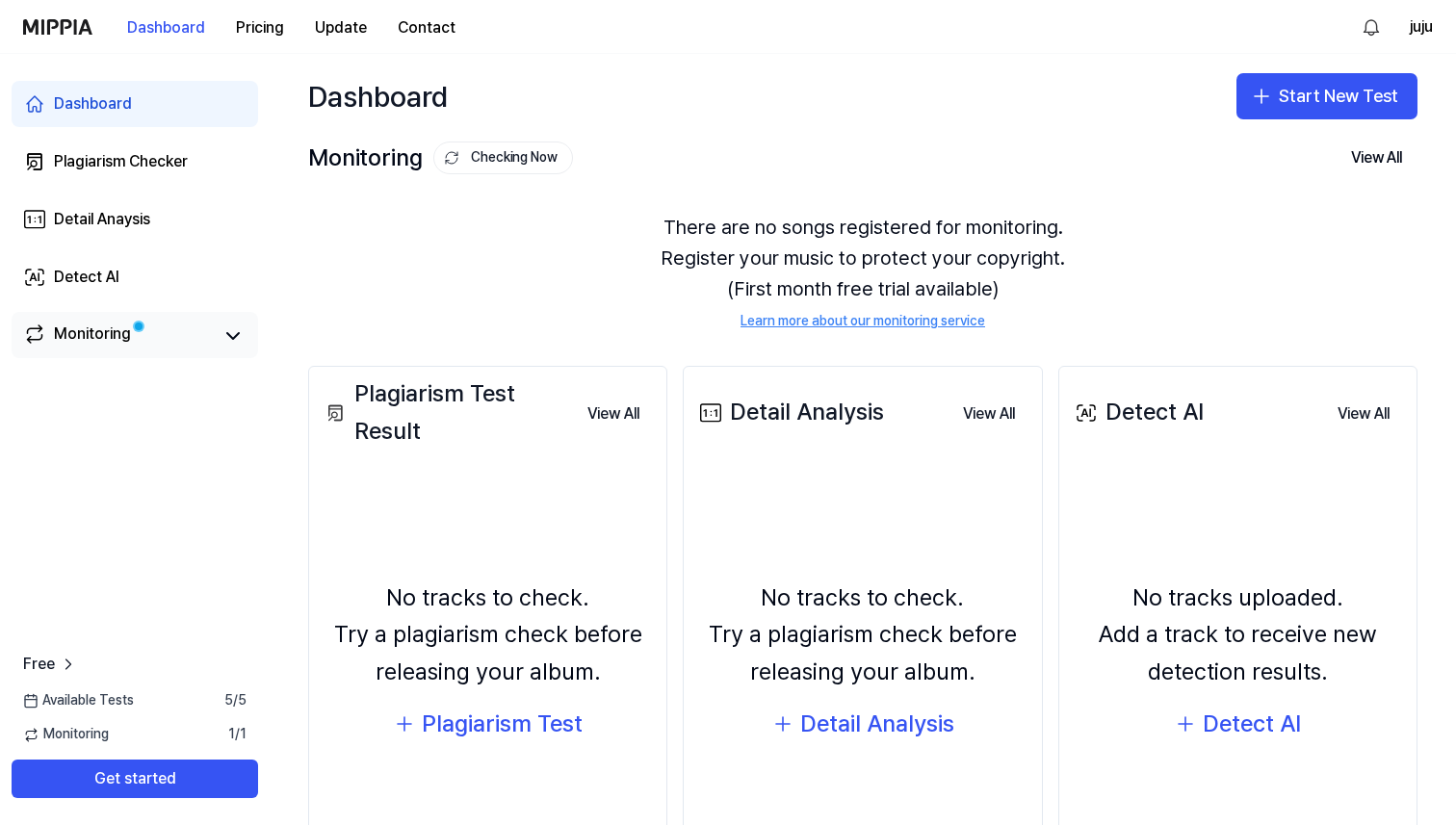
click at [172, 330] on link "Monitoring" at bounding box center [118, 336] width 189 height 27
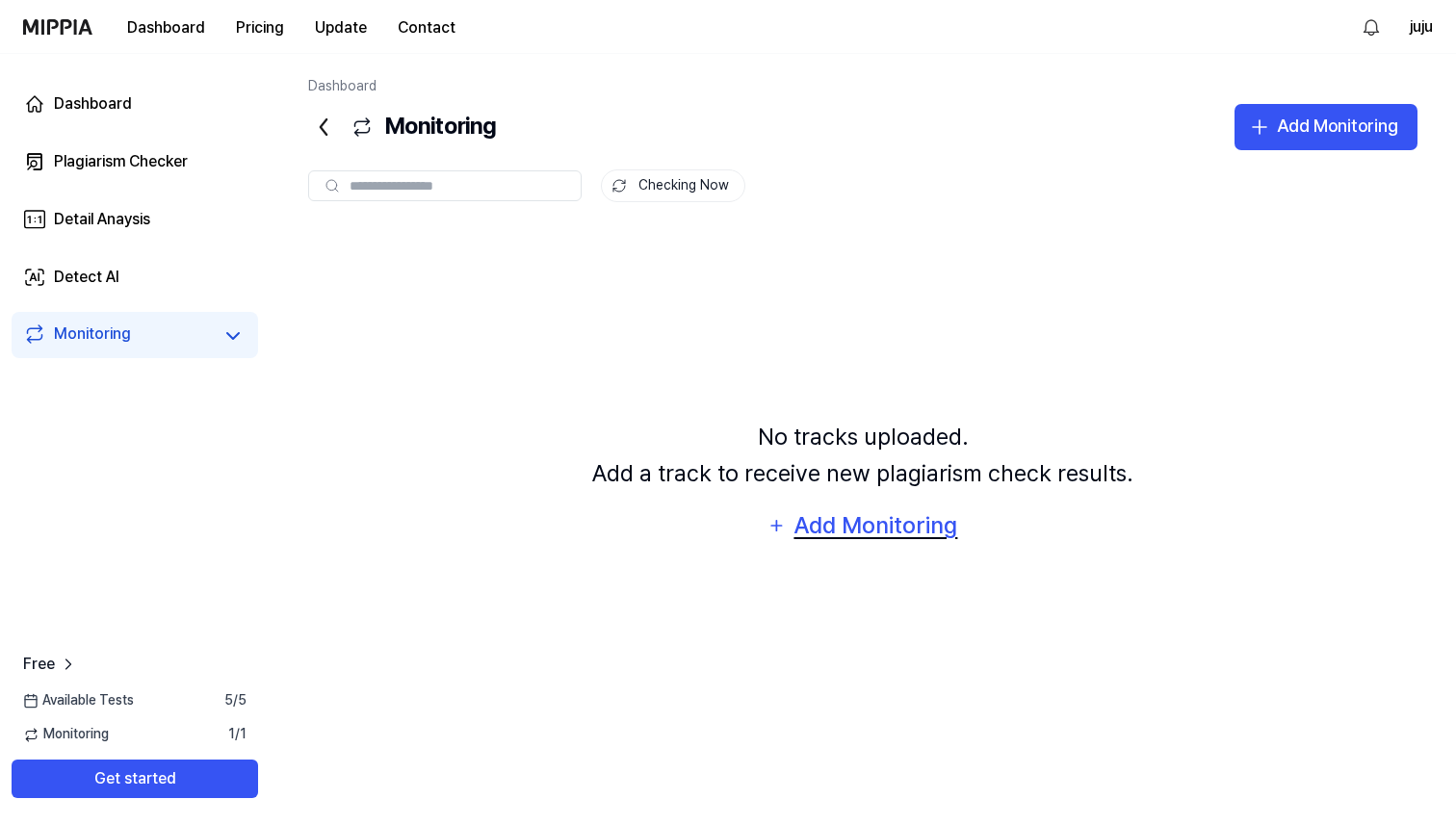
click at [807, 523] on div "Add Monitoring" at bounding box center [875, 526] width 167 height 37
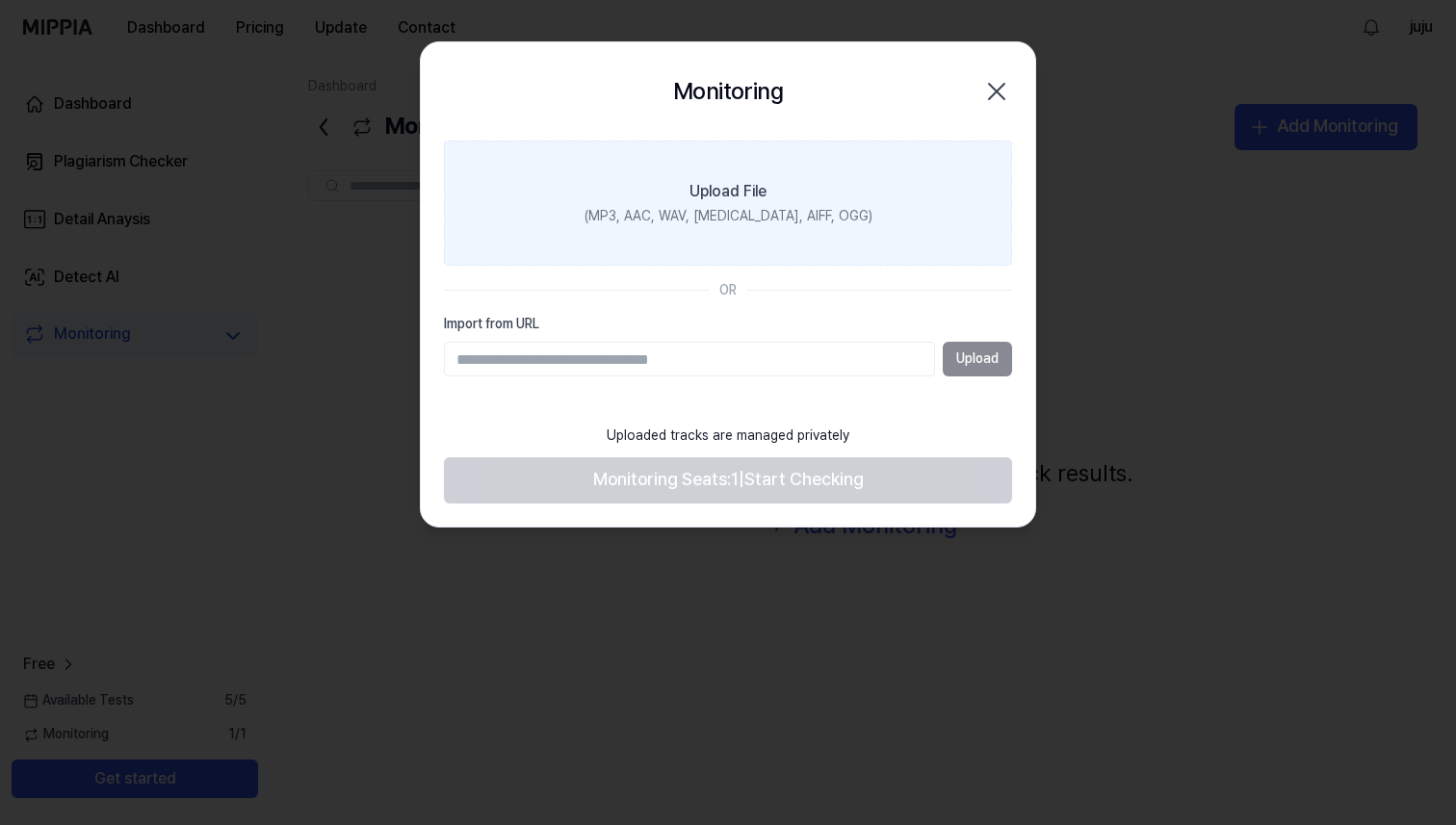
click at [823, 206] on div "(MP3, AAC, WAV, FLAC, AIFF, OGG)" at bounding box center [728, 216] width 287 height 19
click at [0, 0] on input "Upload File (MP3, AAC, WAV, FLAC, AIFF, OGG)" at bounding box center [0, 0] width 0 height 0
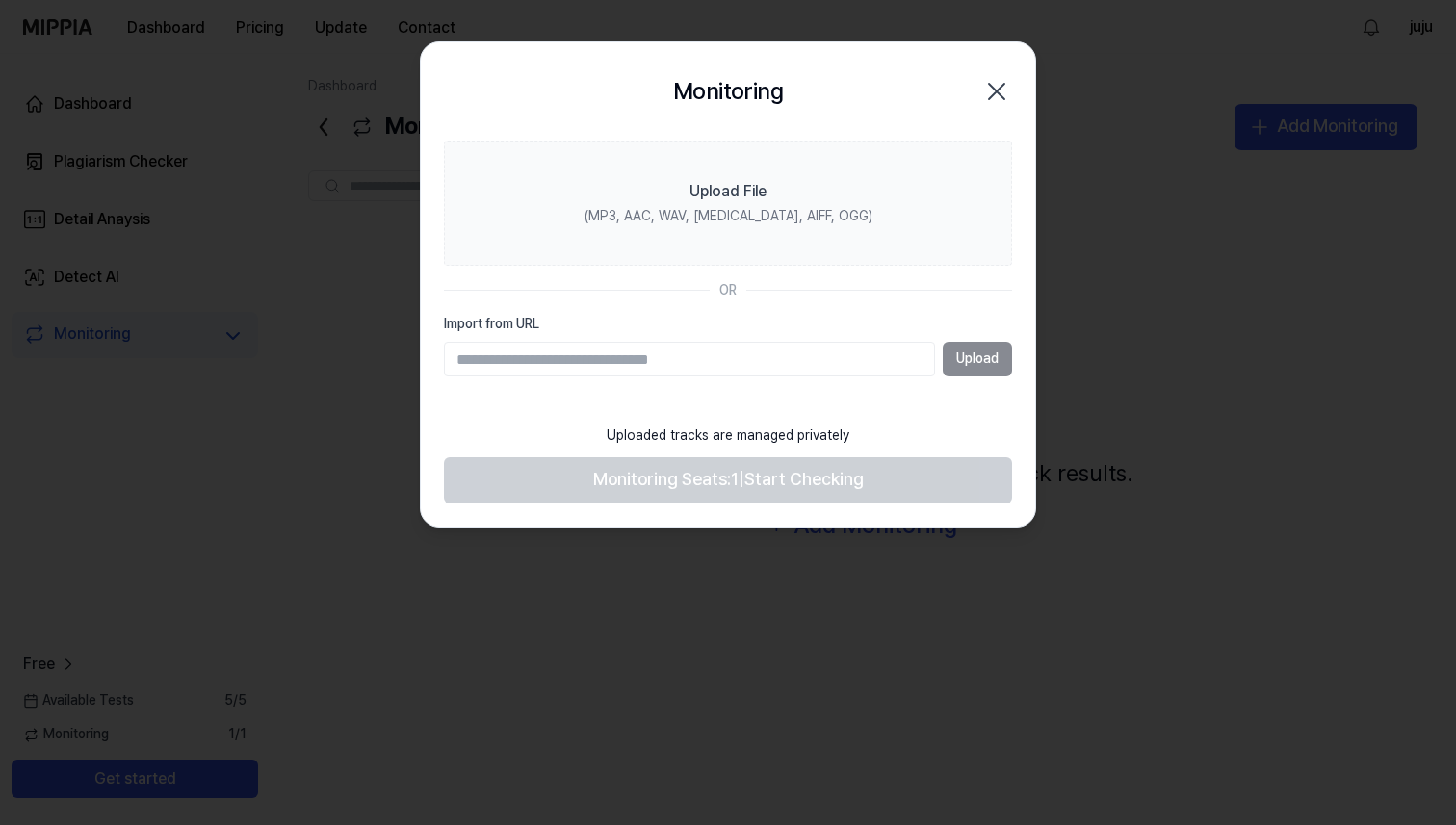
click at [999, 91] on icon "button" at bounding box center [997, 92] width 31 height 31
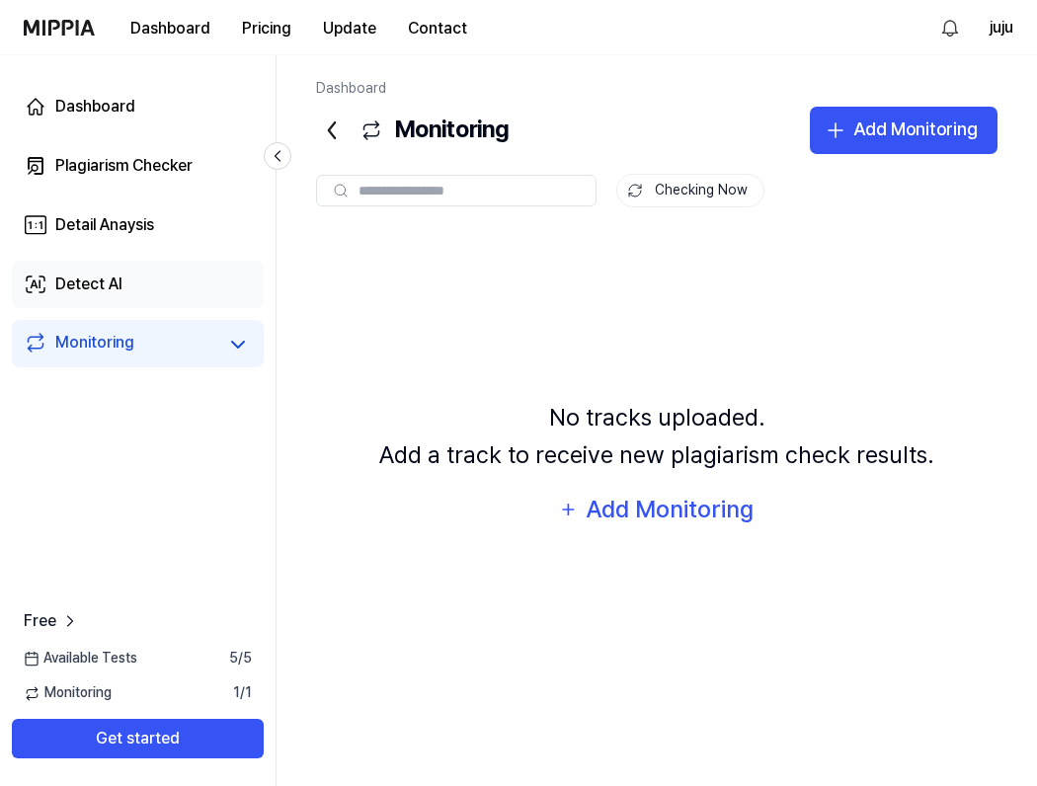
click at [112, 278] on div "Detect AI" at bounding box center [88, 285] width 67 height 24
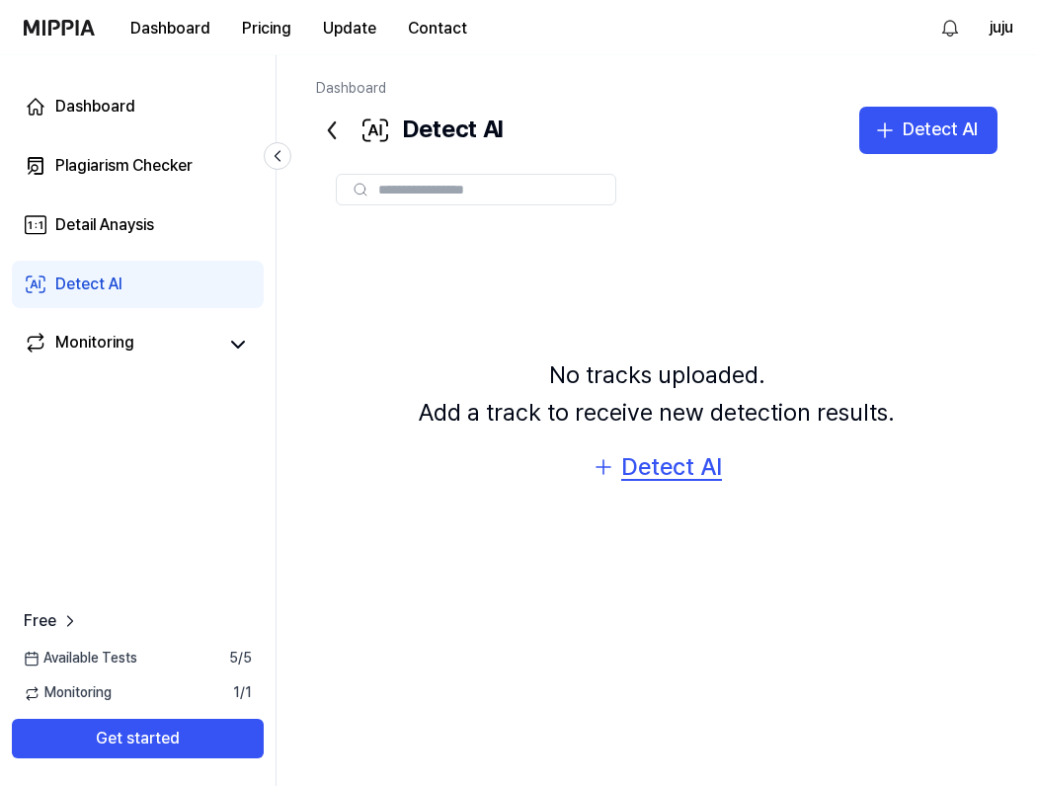
click at [627, 470] on div "Detect AI" at bounding box center [671, 468] width 101 height 38
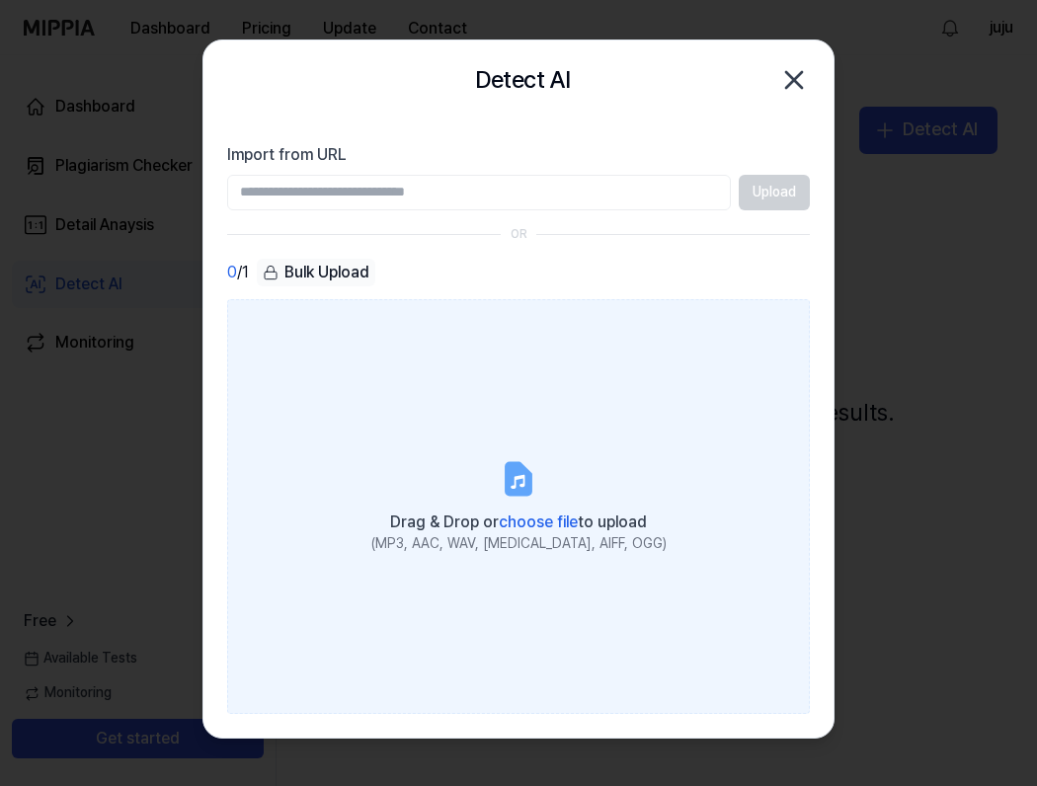
click at [526, 516] on span "choose file" at bounding box center [538, 522] width 79 height 19
click at [0, 0] on input "Drag & Drop or choose file to upload (MP3, AAC, WAV, FLAC, AIFF, OGG)" at bounding box center [0, 0] width 0 height 0
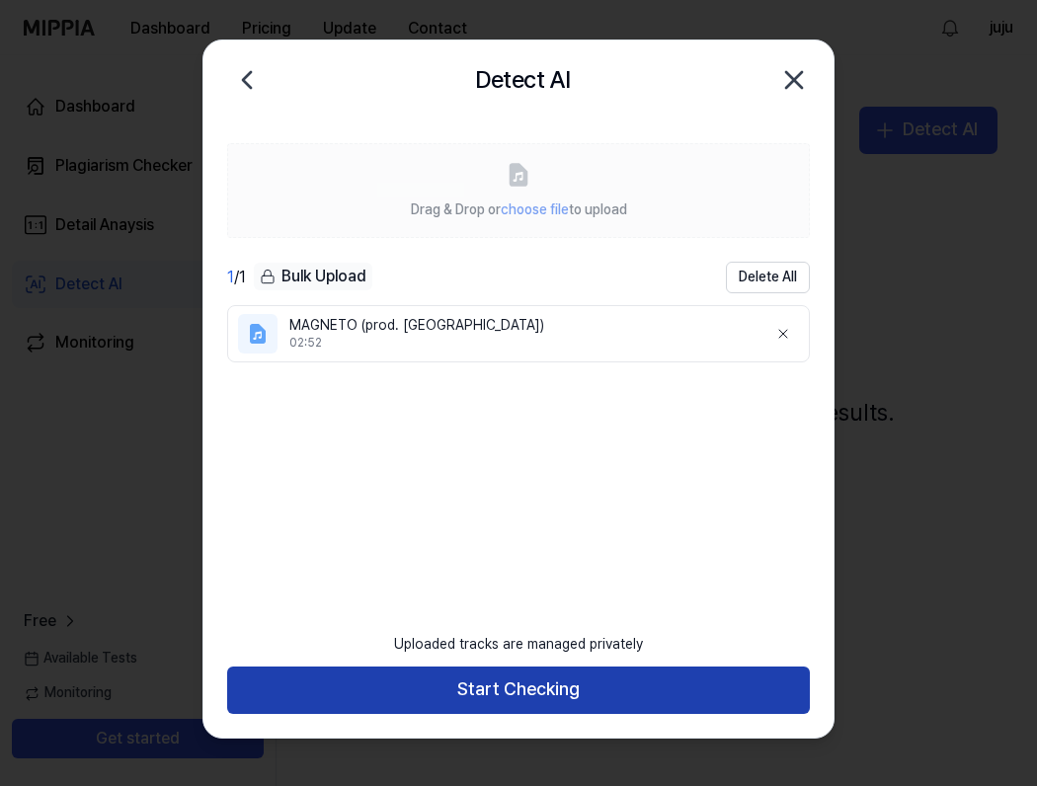
click at [467, 702] on button "Start Checking" at bounding box center [518, 690] width 583 height 47
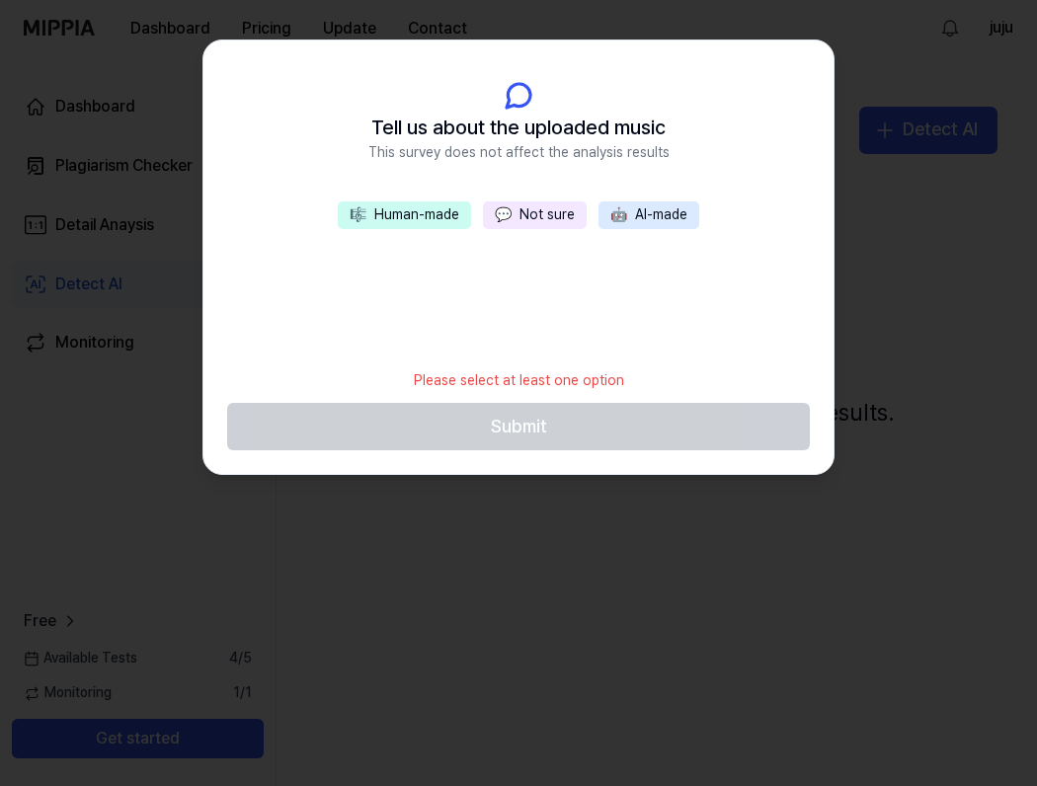
click at [428, 213] on button "🎼 Human-made" at bounding box center [404, 216] width 133 height 28
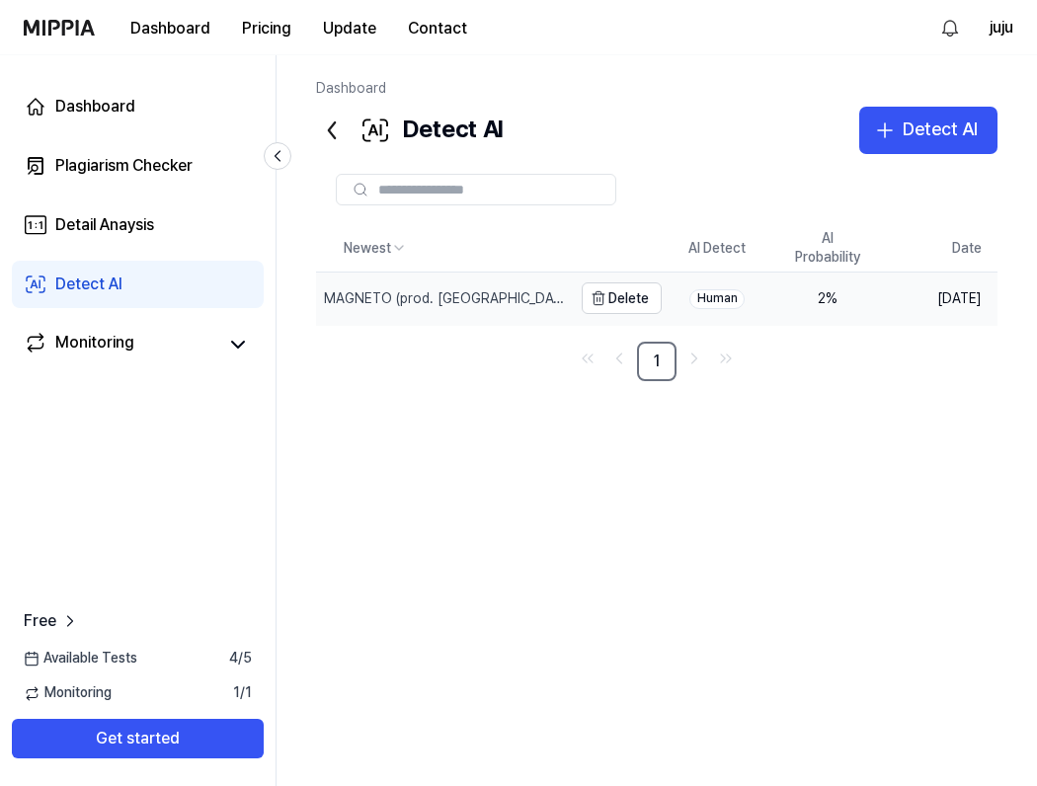
click at [377, 302] on div "MAGNETO (prod. Yhkra)" at bounding box center [446, 299] width 244 height 20
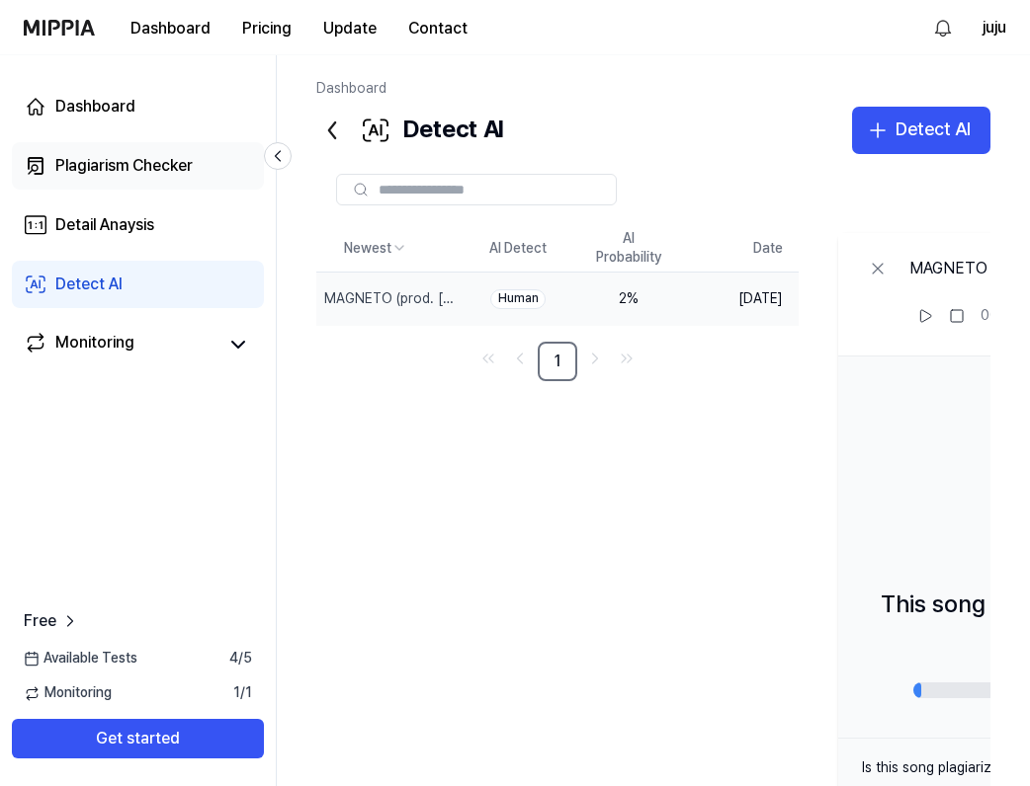
click at [168, 155] on div "Plagiarism Checker" at bounding box center [123, 166] width 137 height 24
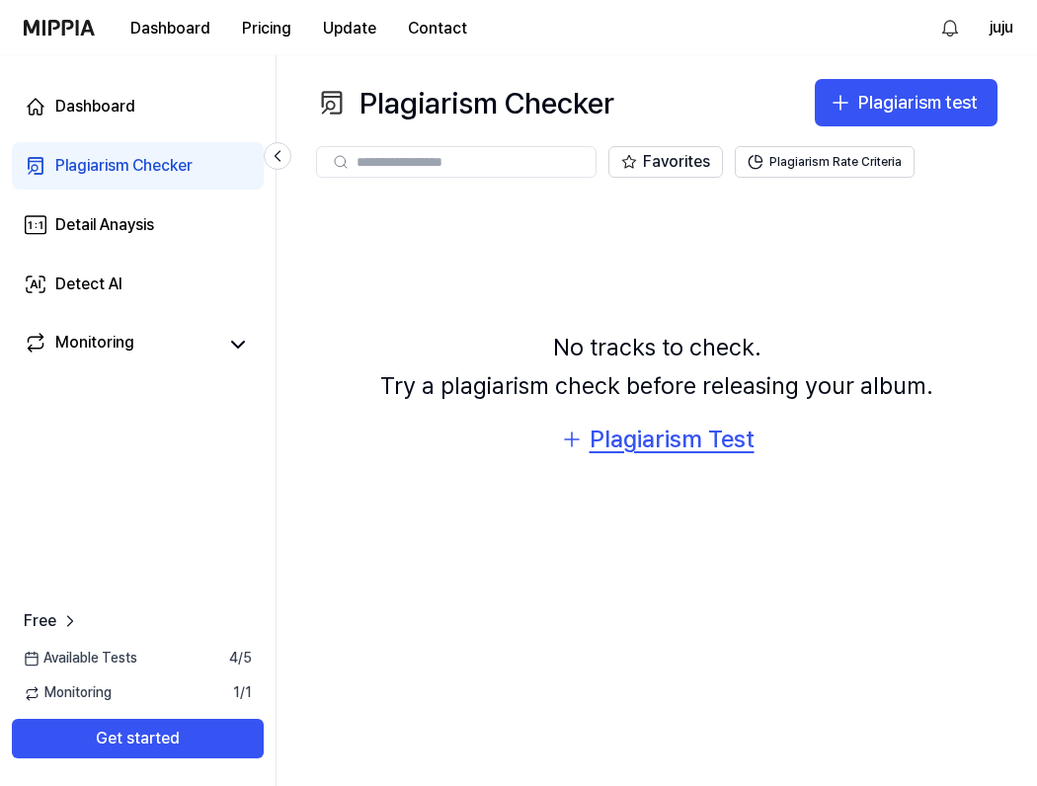
click at [608, 431] on div "Plagiarism Test" at bounding box center [672, 440] width 165 height 38
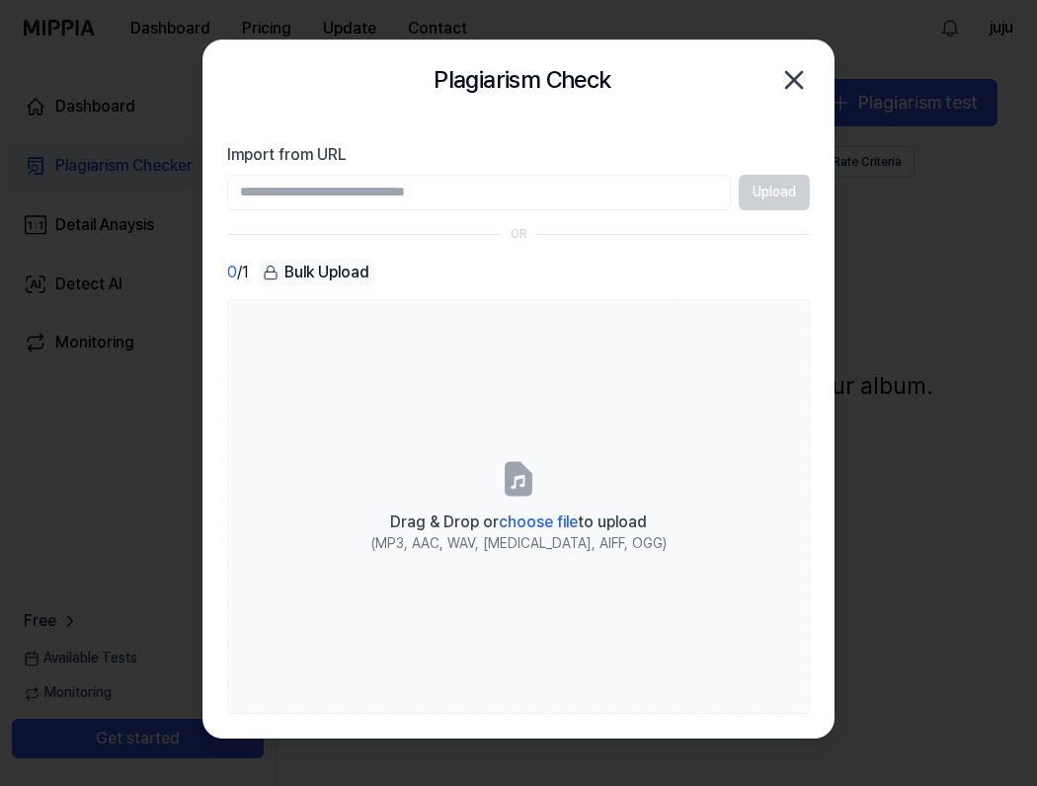
click at [779, 77] on icon "button" at bounding box center [795, 80] width 32 height 32
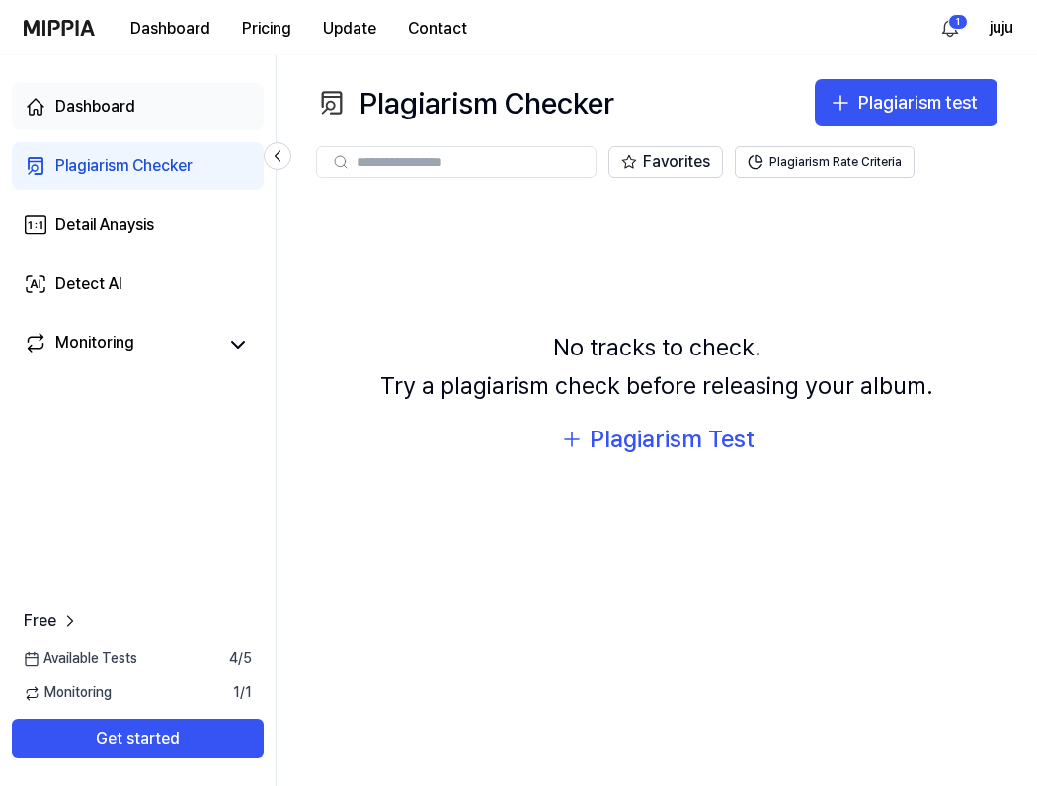
click at [127, 114] on div "Dashboard" at bounding box center [95, 107] width 80 height 24
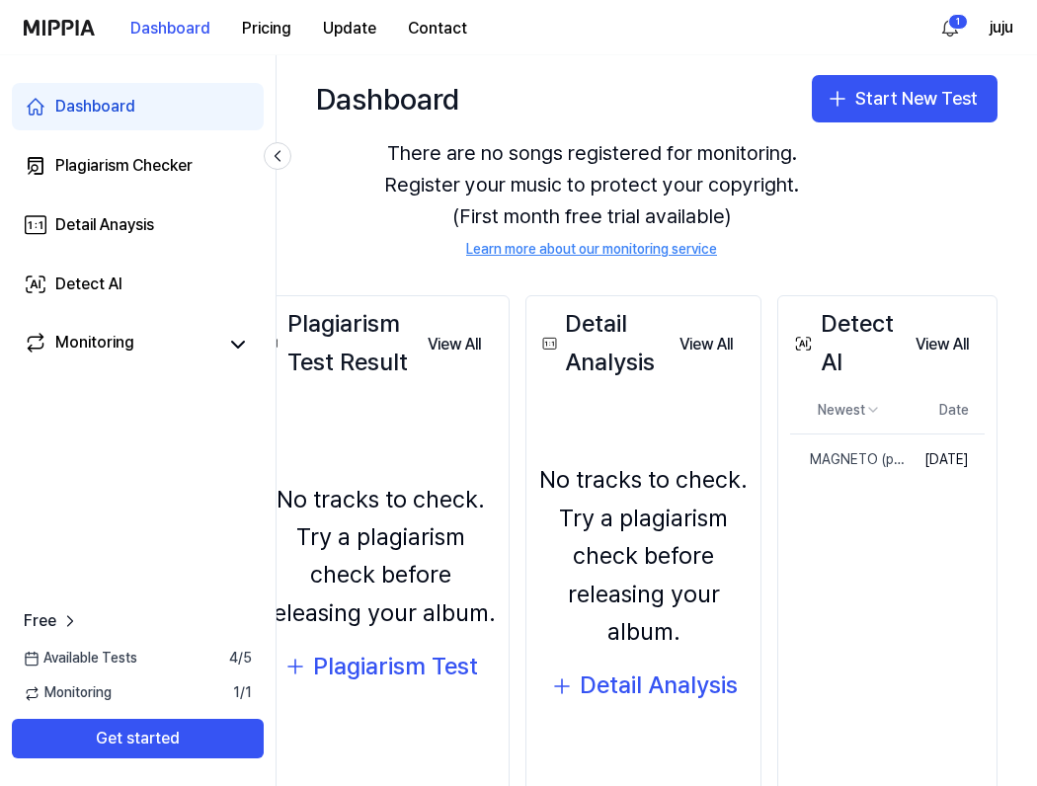
scroll to position [80, 116]
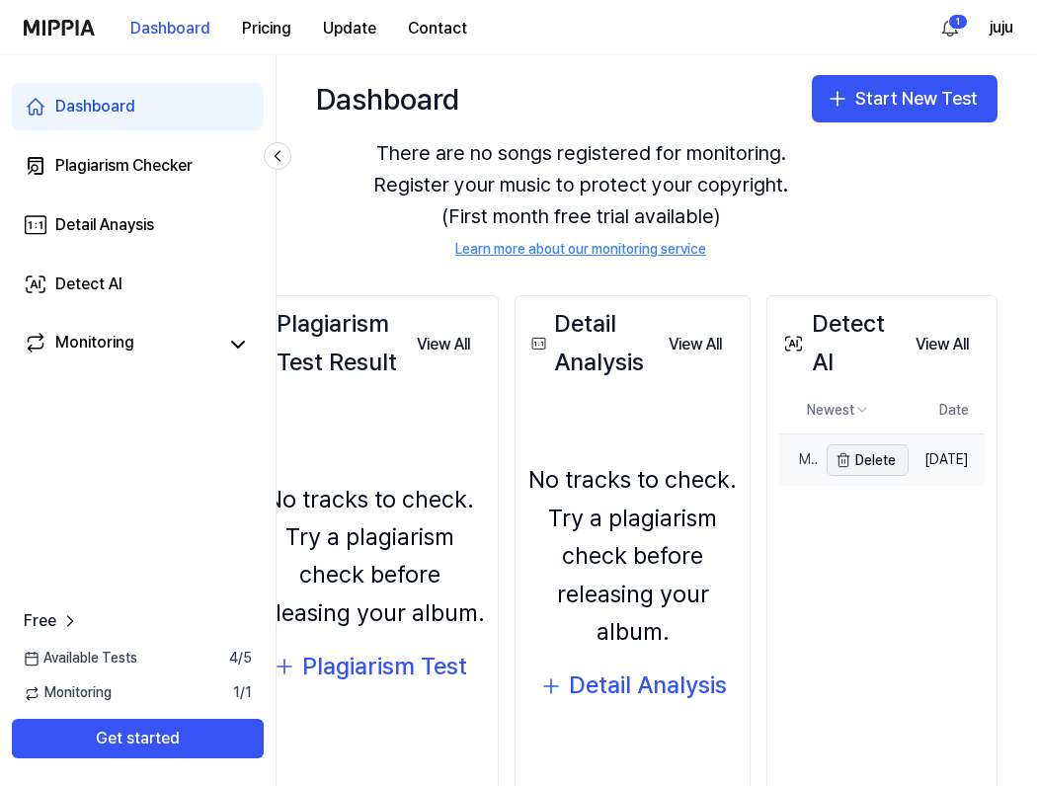
click at [836, 456] on icon "button" at bounding box center [844, 461] width 16 height 16
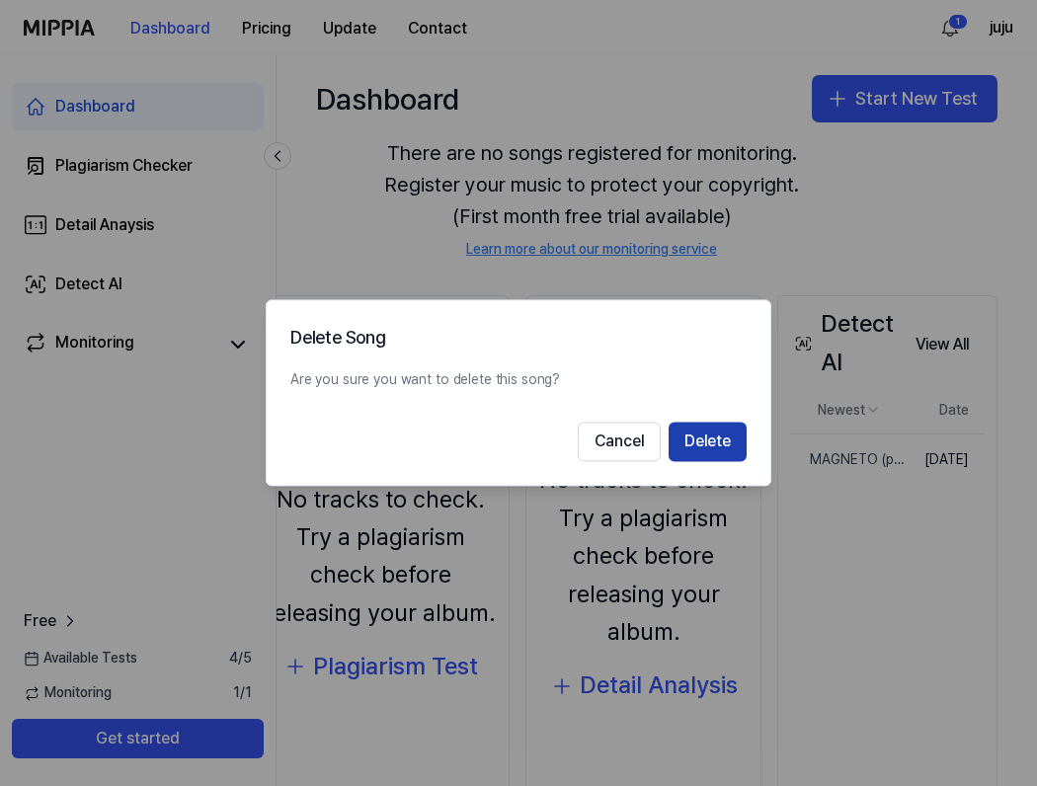
click at [700, 449] on button "Delete" at bounding box center [708, 443] width 78 height 40
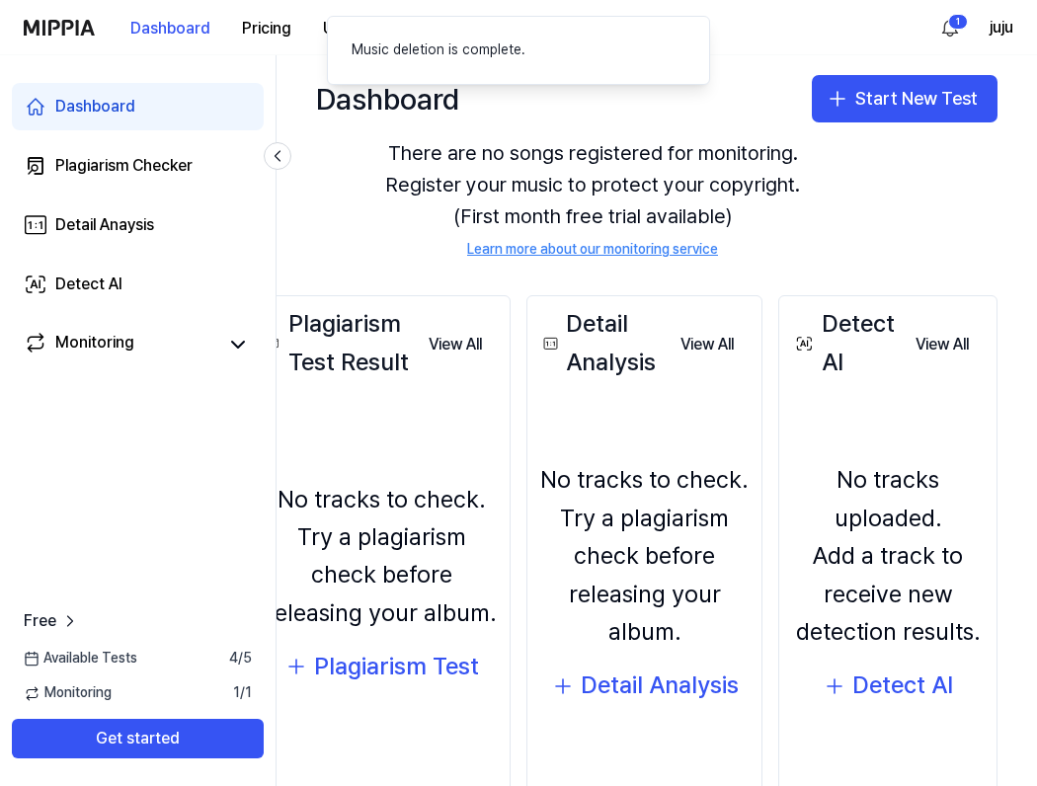
scroll to position [80, 82]
